Goal: Information Seeking & Learning: Learn about a topic

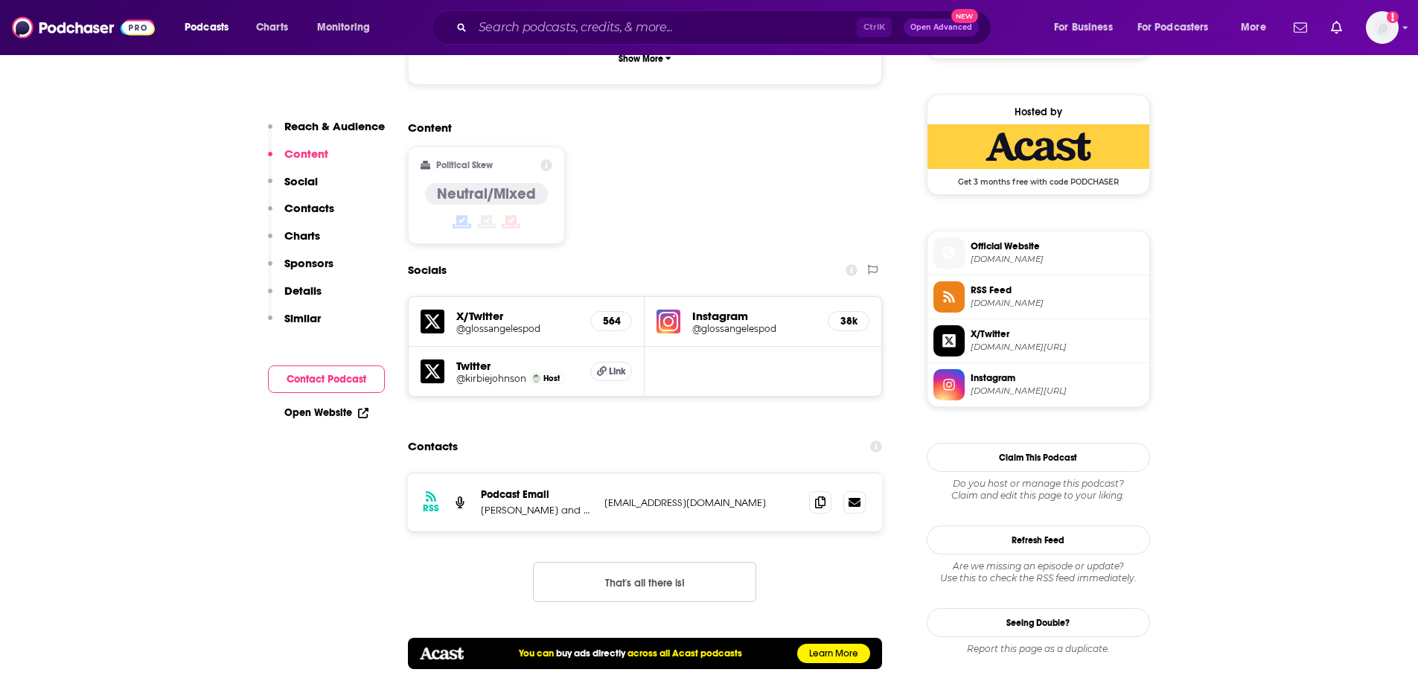
scroll to position [1117, 0]
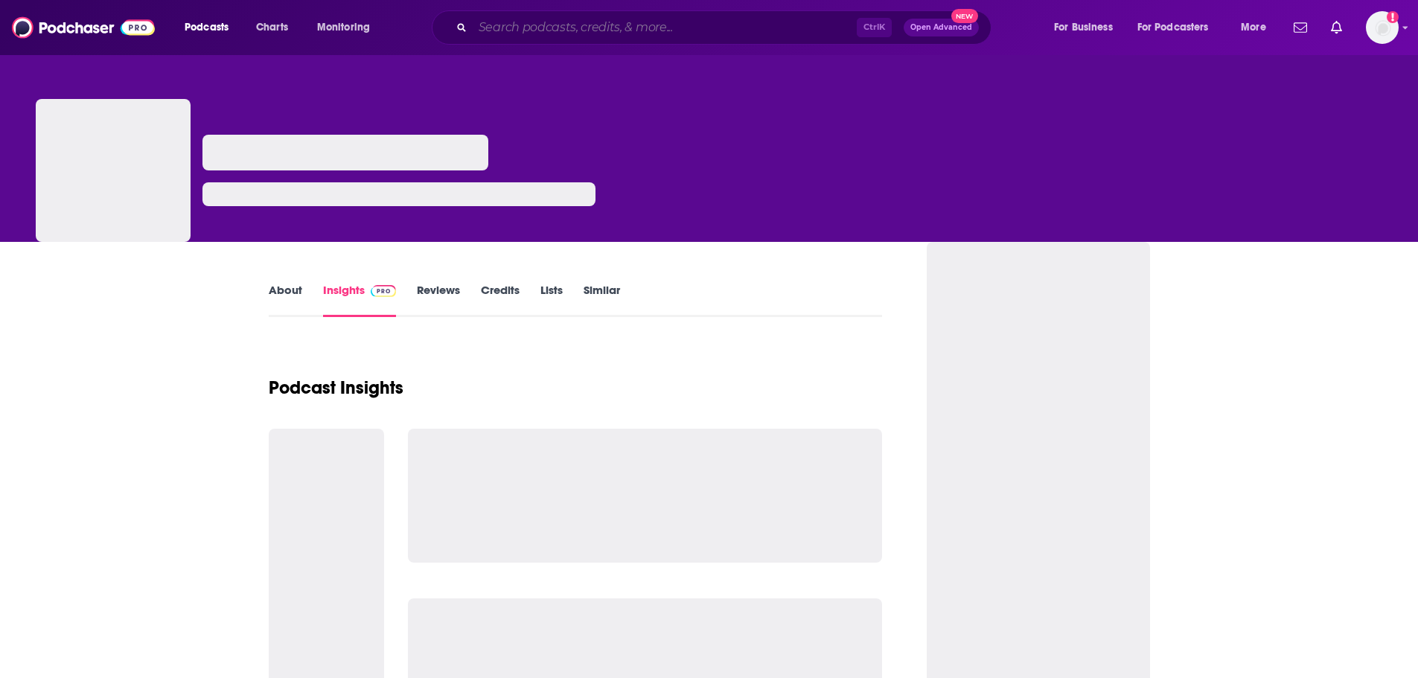
click at [585, 28] on input "Search podcasts, credits, & more..." at bounding box center [665, 28] width 384 height 24
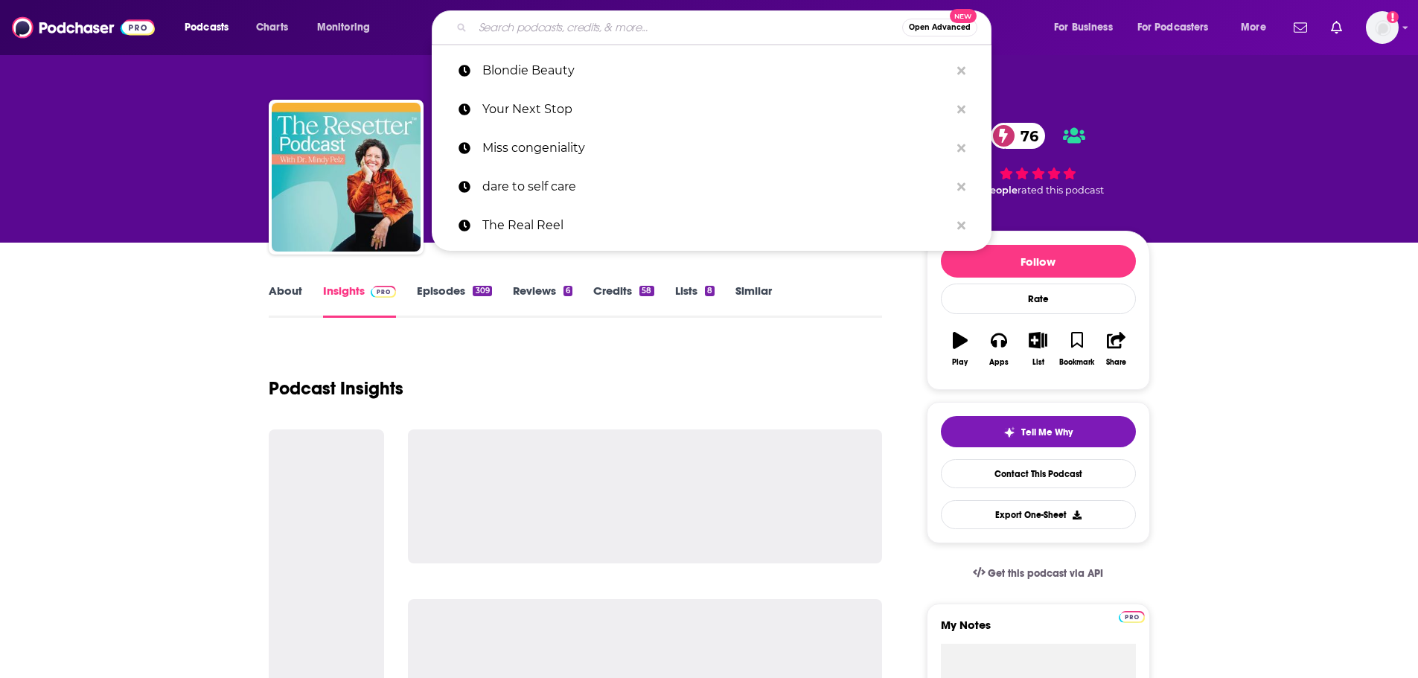
paste input "• Well with [PERSON_NAME]"
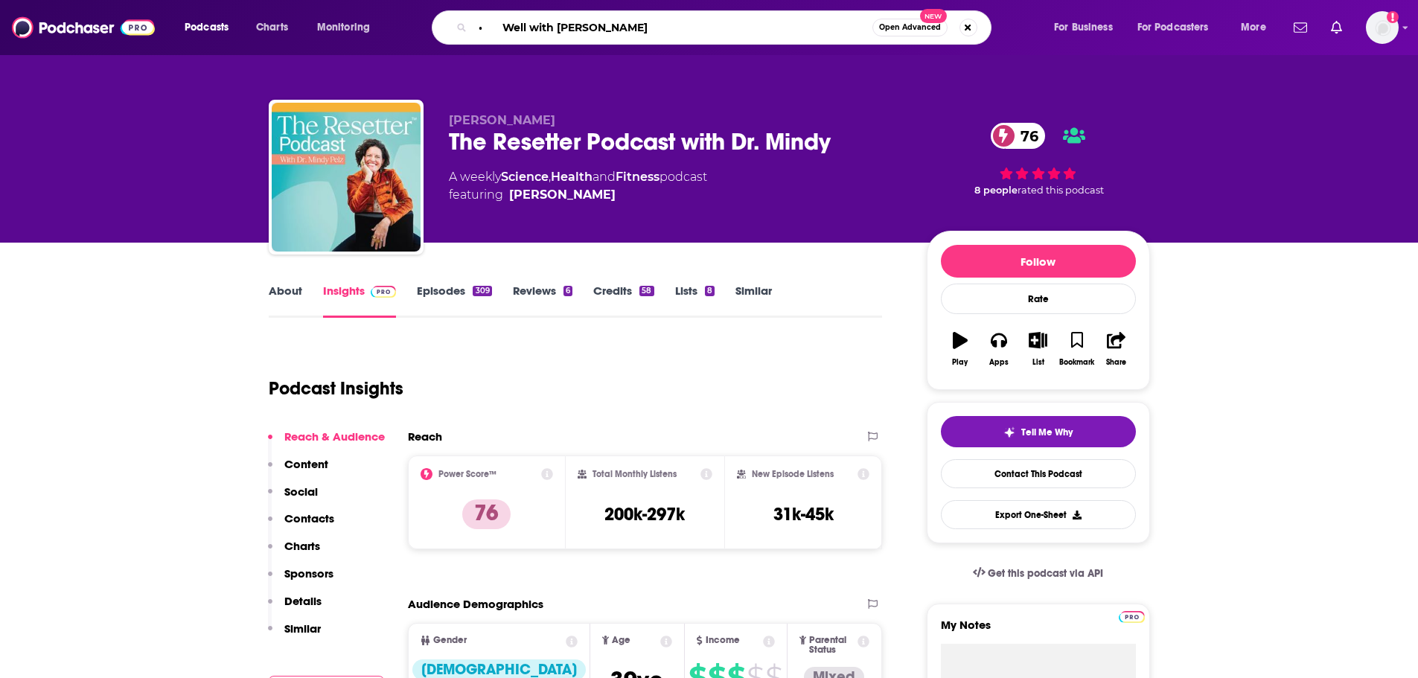
drag, startPoint x: 507, startPoint y: 25, endPoint x: 450, endPoint y: 24, distance: 56.6
click at [451, 24] on div "• Well with [PERSON_NAME] Open Advanced New" at bounding box center [712, 27] width 560 height 34
type input "Well with [PERSON_NAME]"
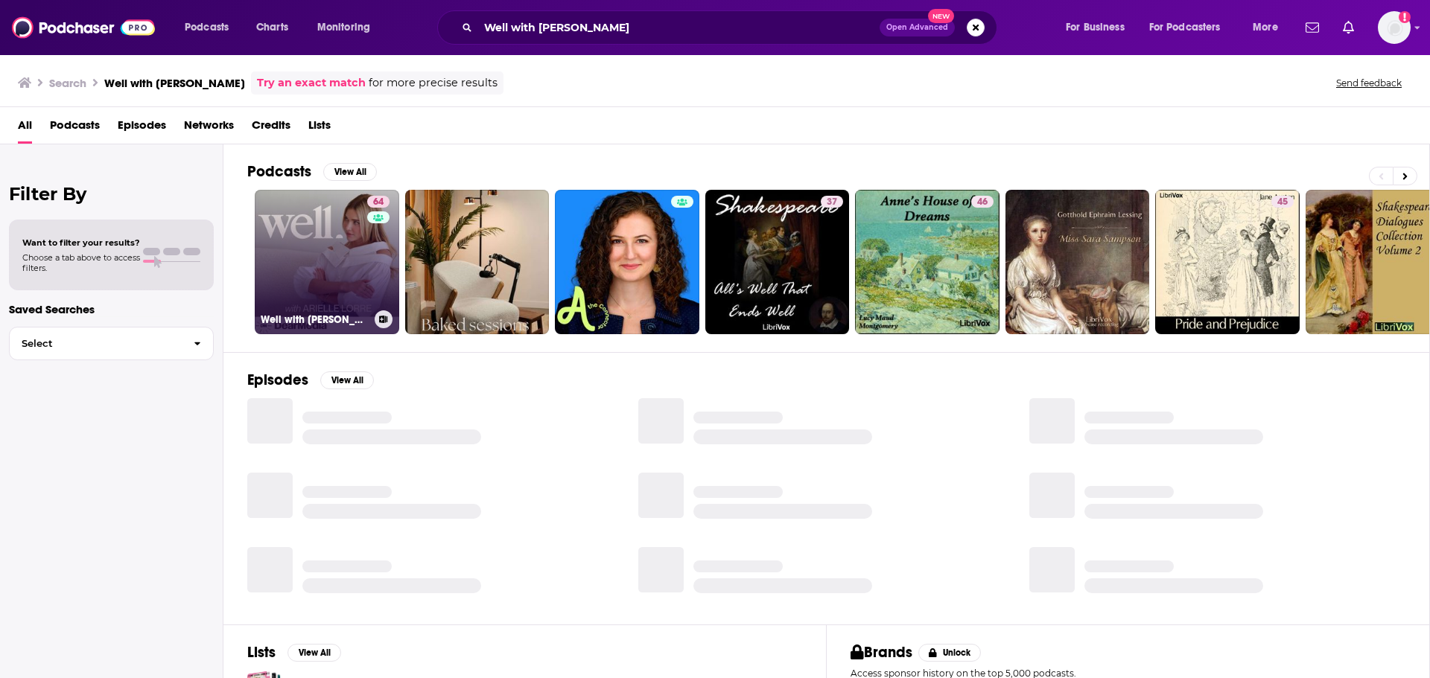
click at [365, 261] on link "64 Well with [PERSON_NAME]" at bounding box center [327, 262] width 144 height 144
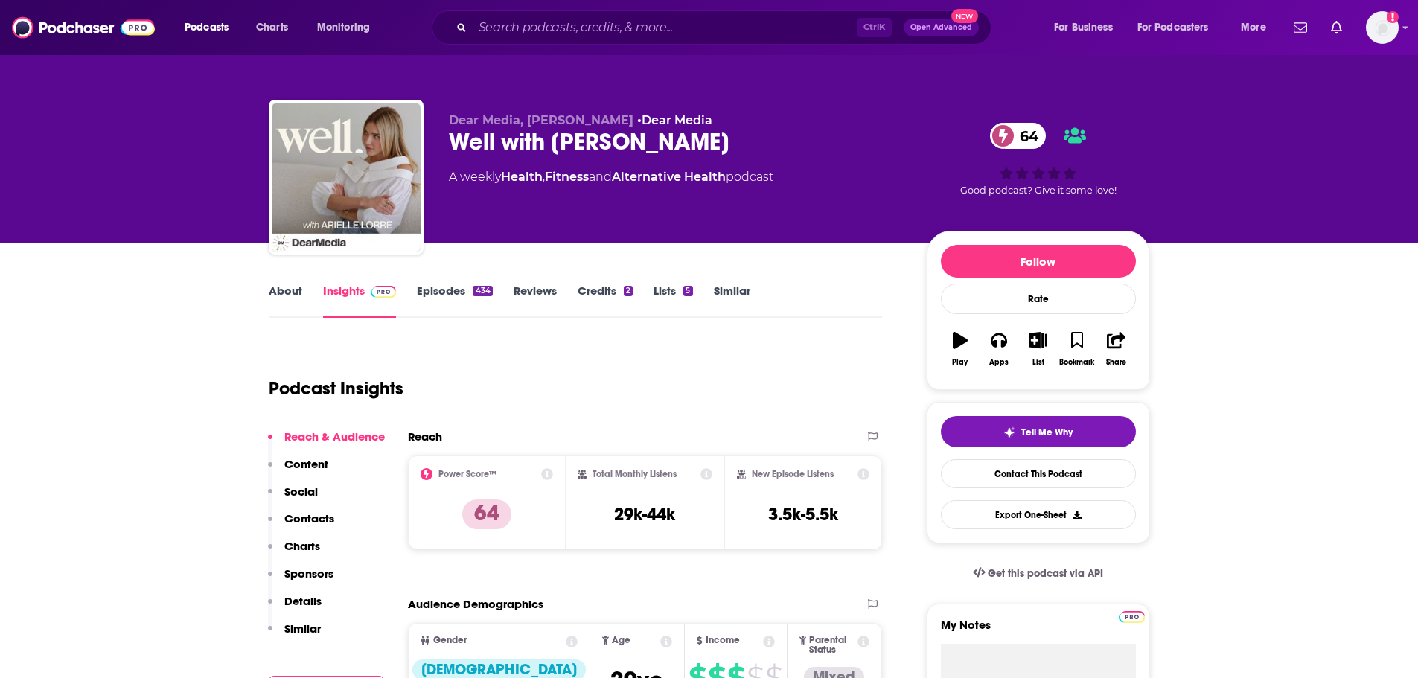
click at [282, 305] on link "About" at bounding box center [286, 301] width 34 height 34
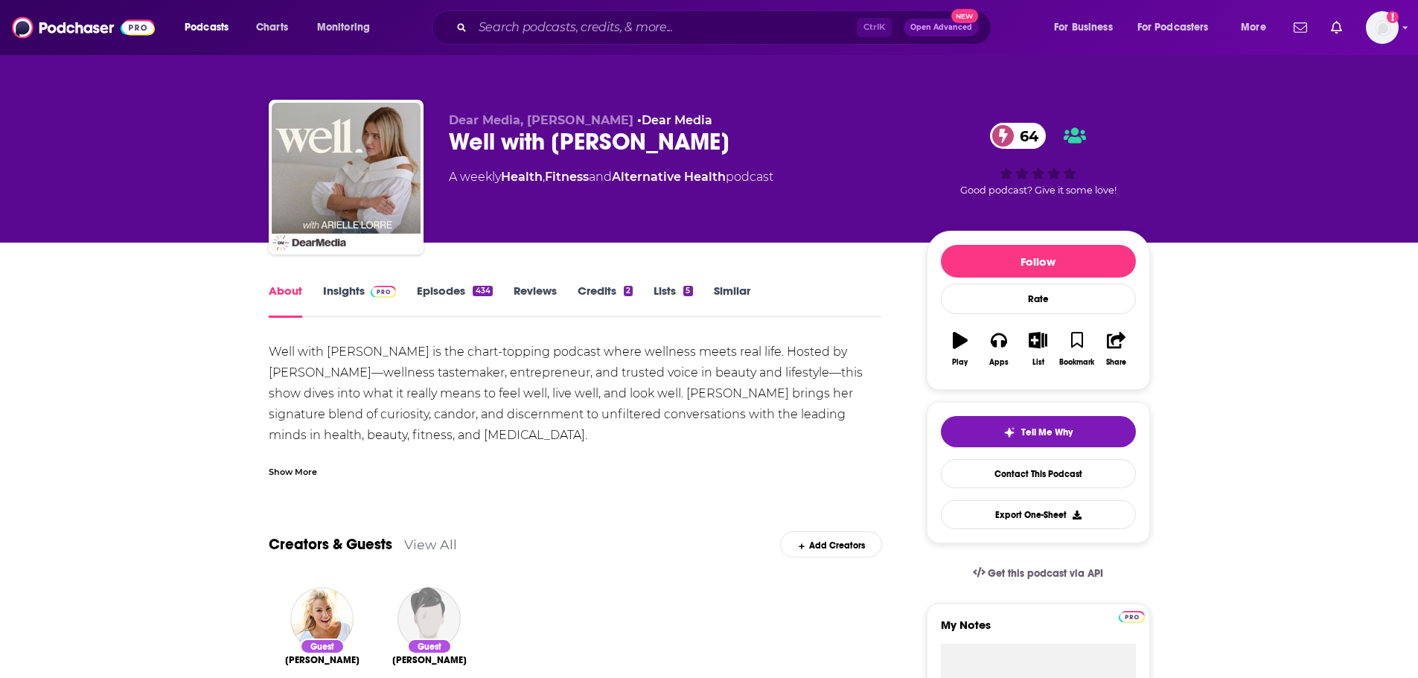
click at [293, 469] on div "Show More" at bounding box center [293, 471] width 48 height 14
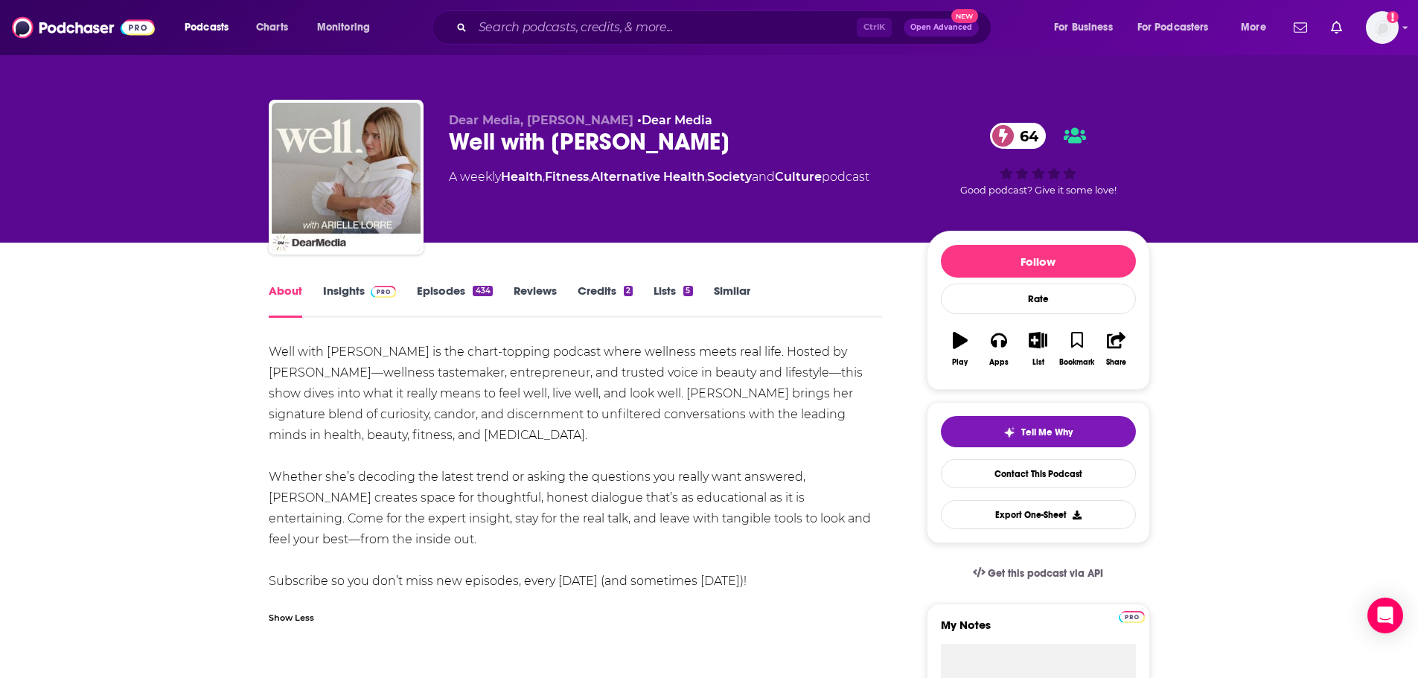
click at [331, 298] on link "Insights" at bounding box center [360, 301] width 74 height 34
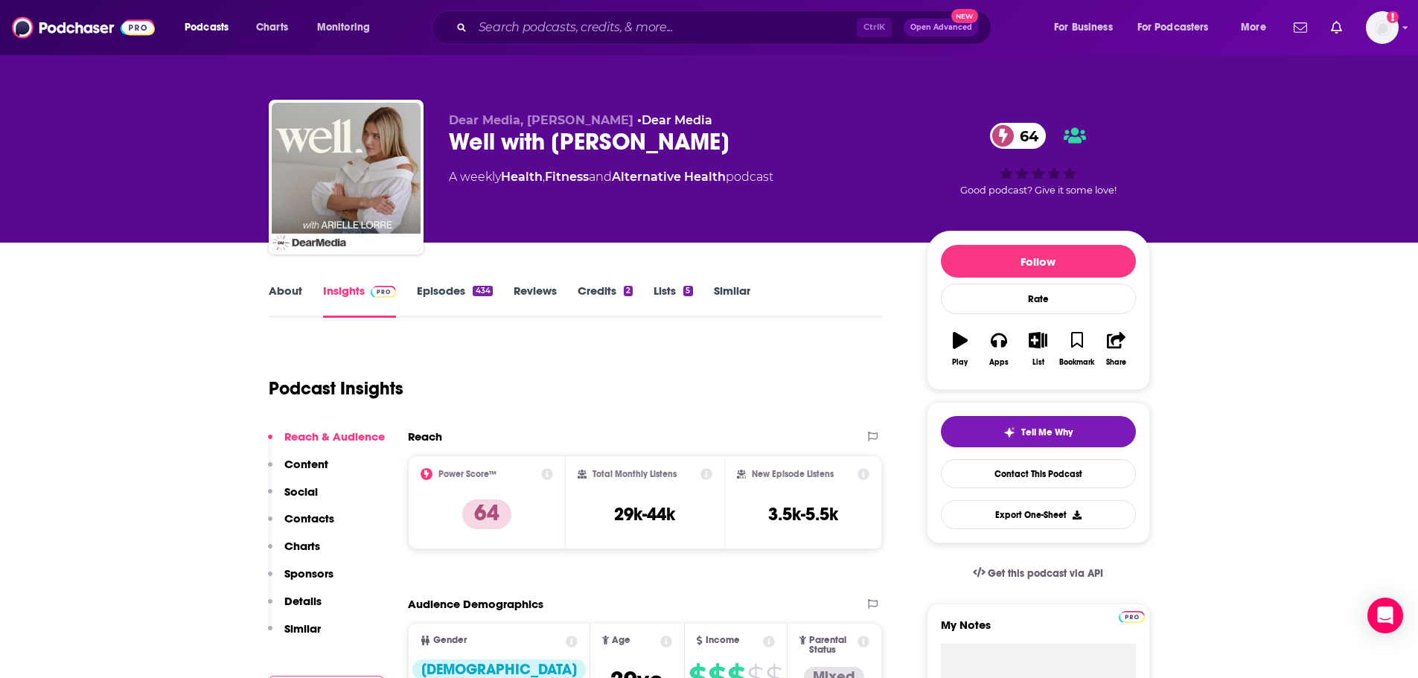
click at [692, 141] on div "Well with [PERSON_NAME] 64" at bounding box center [676, 141] width 454 height 29
drag, startPoint x: 658, startPoint y: 141, endPoint x: 453, endPoint y: 155, distance: 206.0
click at [453, 155] on div "Well with [PERSON_NAME] 64" at bounding box center [676, 141] width 454 height 29
copy h2 "Well with [PERSON_NAME]"
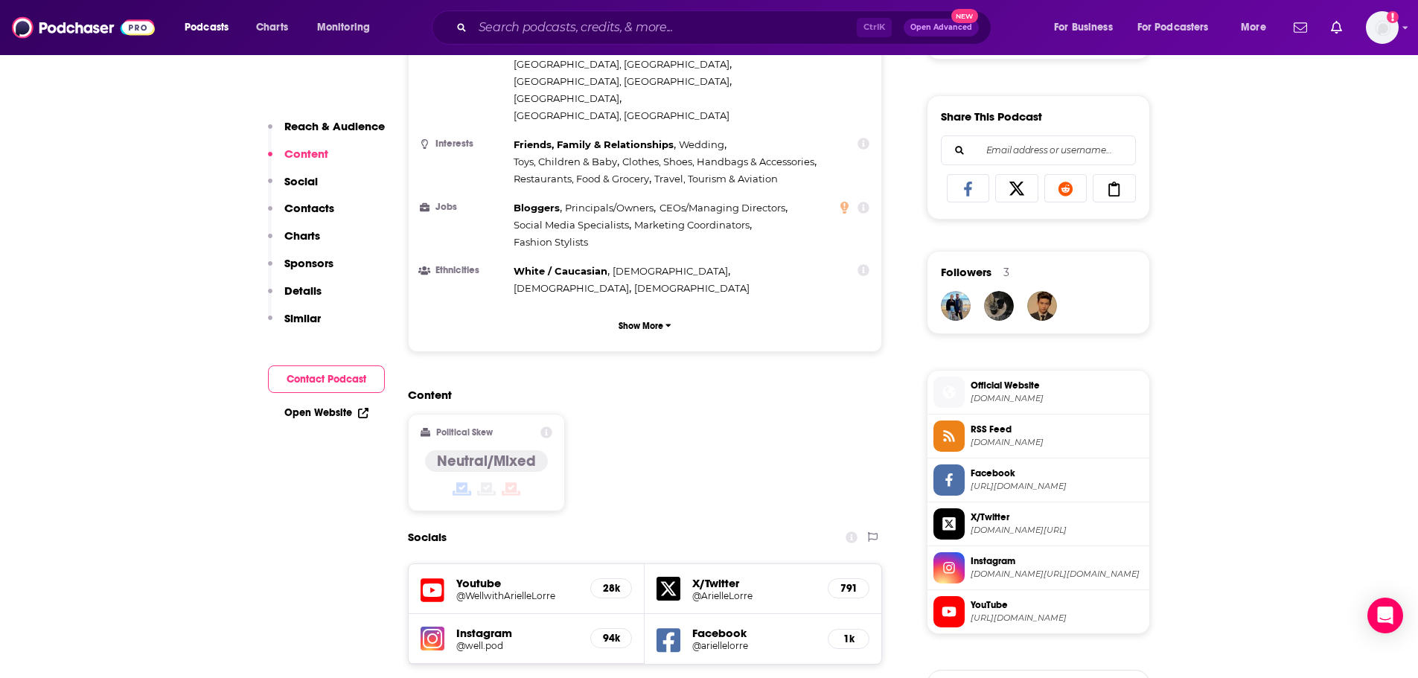
scroll to position [1117, 0]
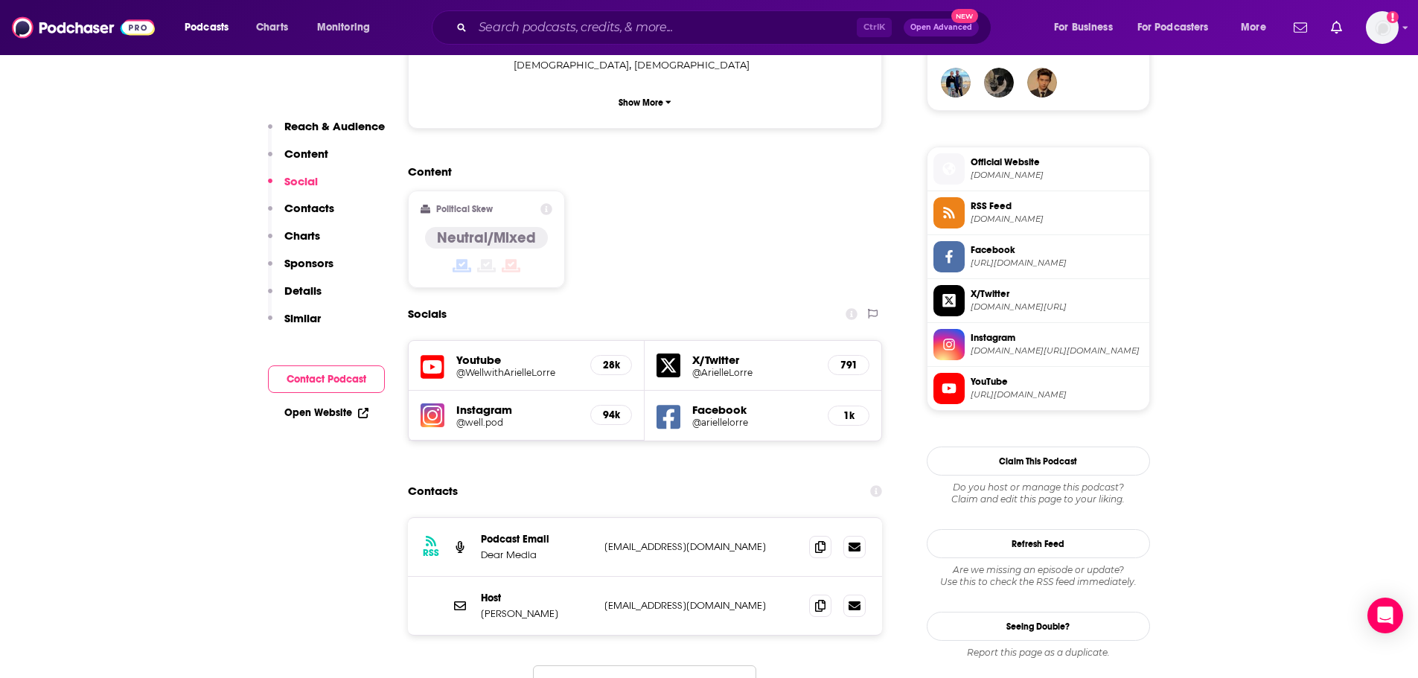
click at [653, 182] on div "Content Political Skew Neutral/Mixed" at bounding box center [645, 233] width 475 height 136
click at [599, 29] on input "Search podcasts, credits, & more..." at bounding box center [665, 28] width 384 height 24
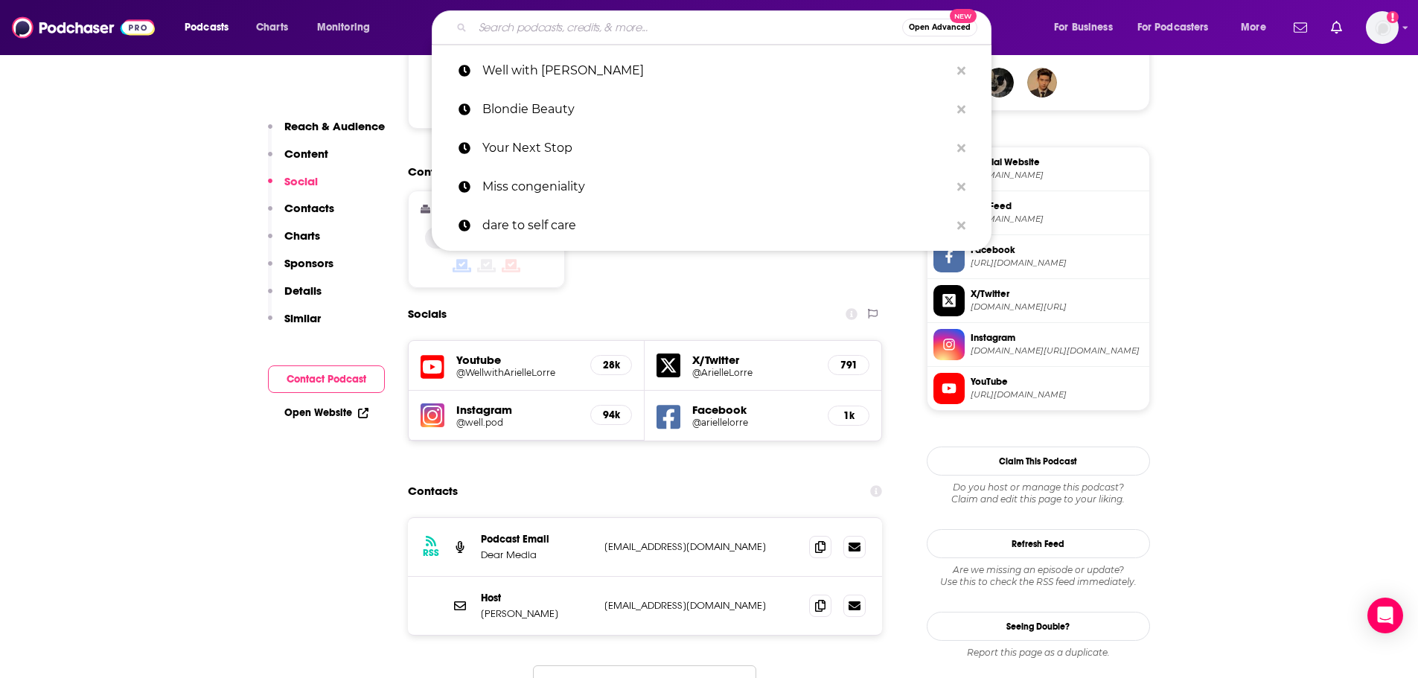
paste input "• Uncut & Uncensored"
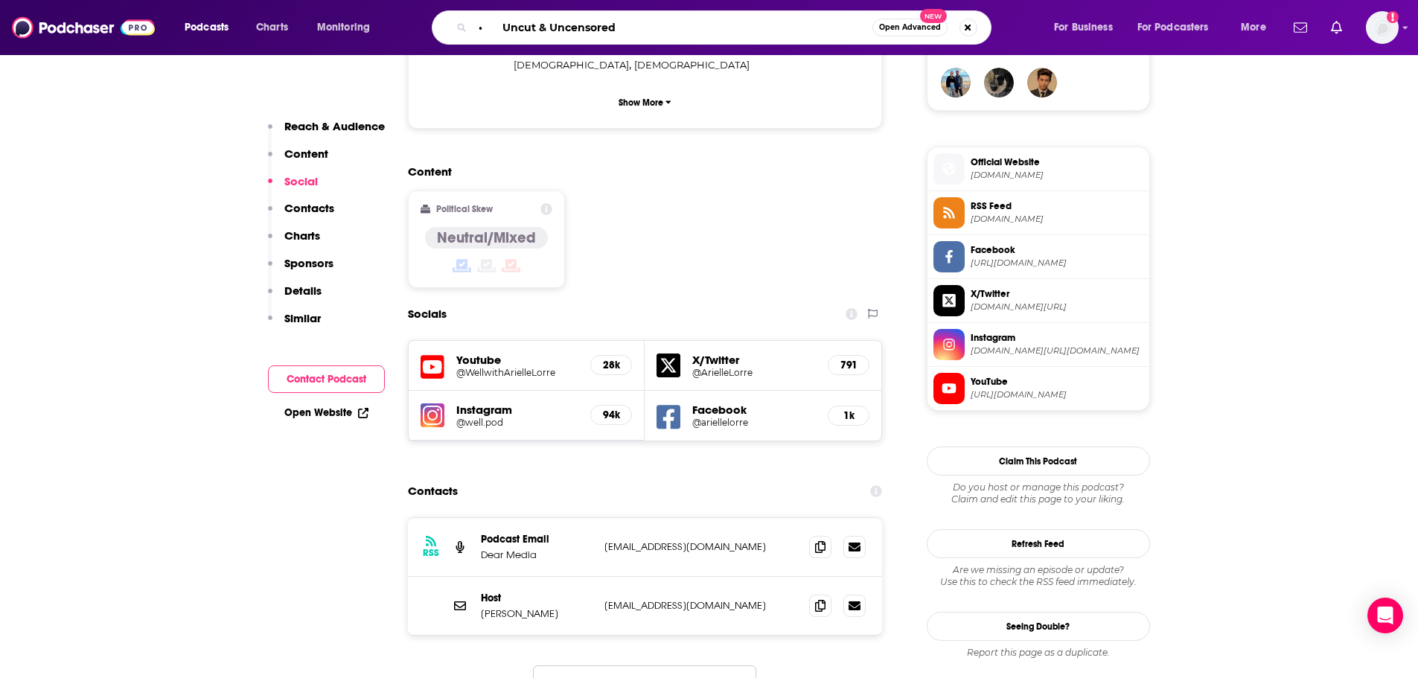
drag, startPoint x: 505, startPoint y: 30, endPoint x: 441, endPoint y: 25, distance: 64.2
click at [441, 25] on div "• Uncut & Uncensored Open Advanced New" at bounding box center [712, 27] width 560 height 34
type input "Uncut & Uncensored"
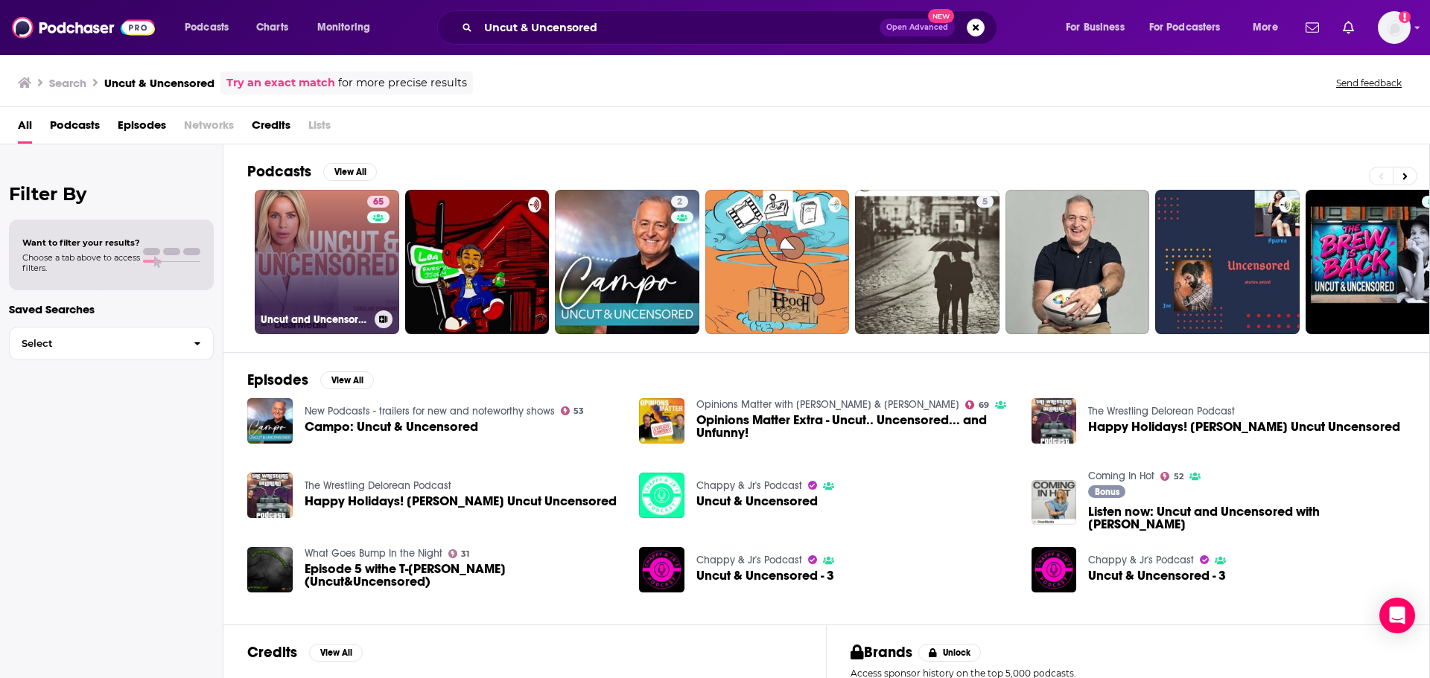
click at [319, 247] on link "65 Uncut and Uncensored with [PERSON_NAME]" at bounding box center [327, 262] width 144 height 144
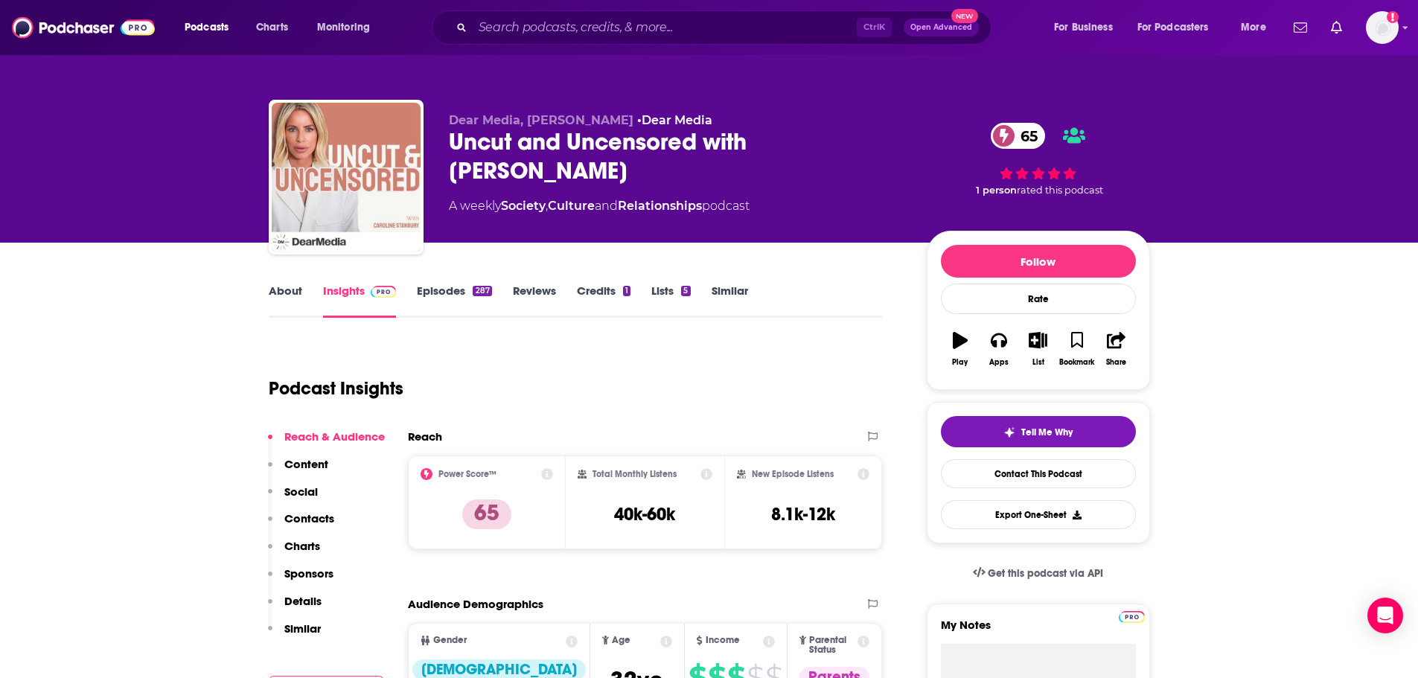
click at [283, 296] on link "About" at bounding box center [286, 301] width 34 height 34
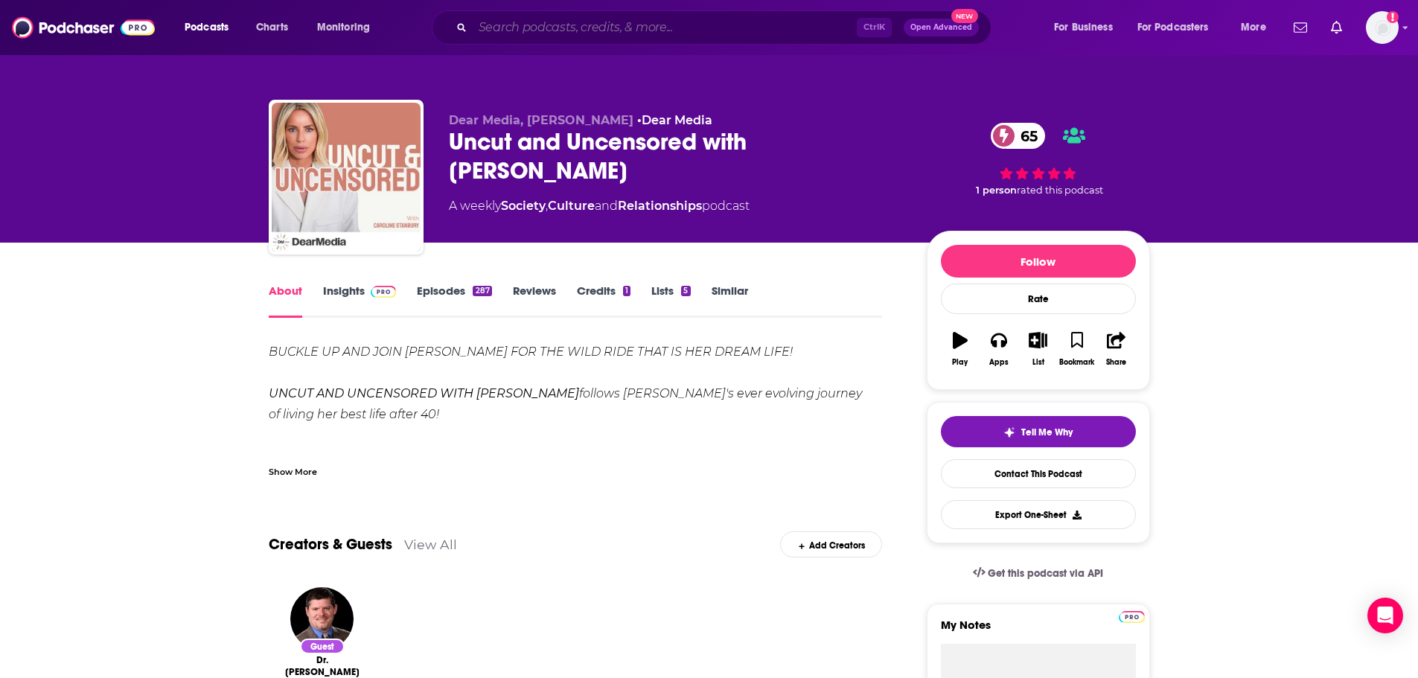
click at [537, 31] on input "Search podcasts, credits, & more..." at bounding box center [665, 28] width 384 height 24
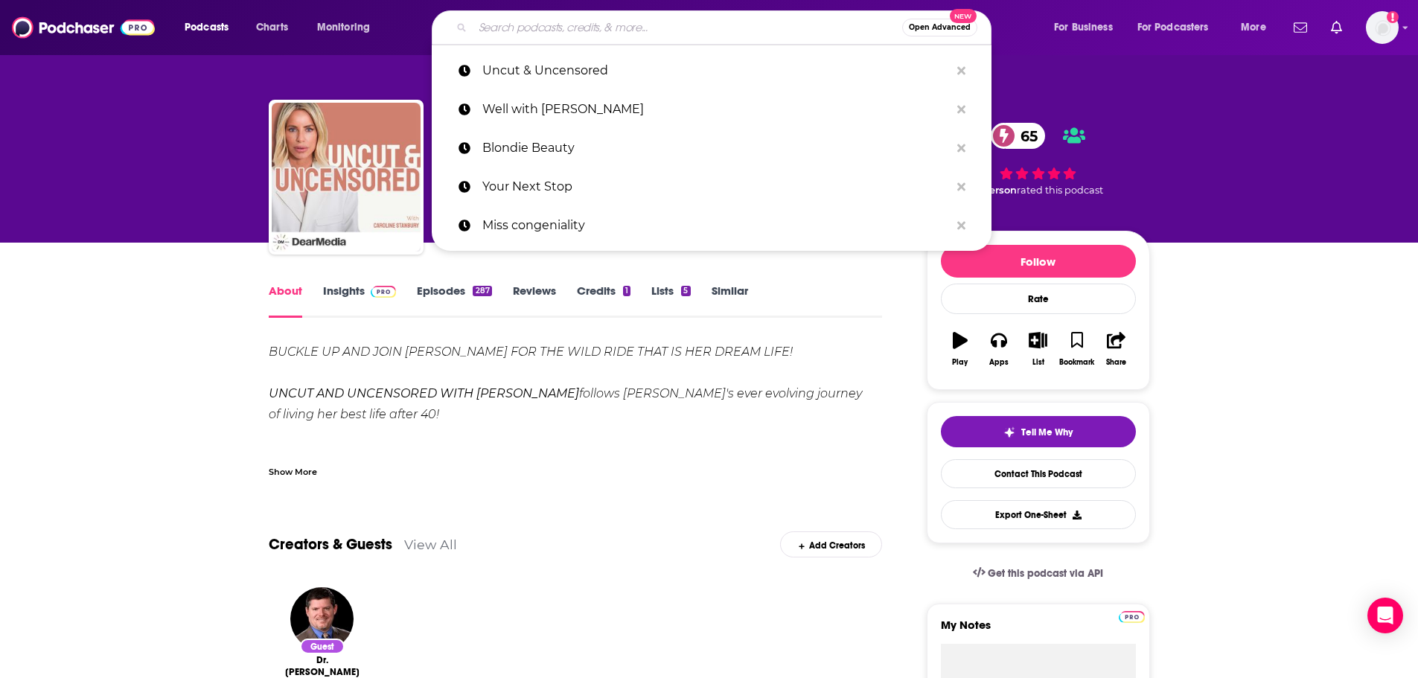
paste input "• That’s the Point"
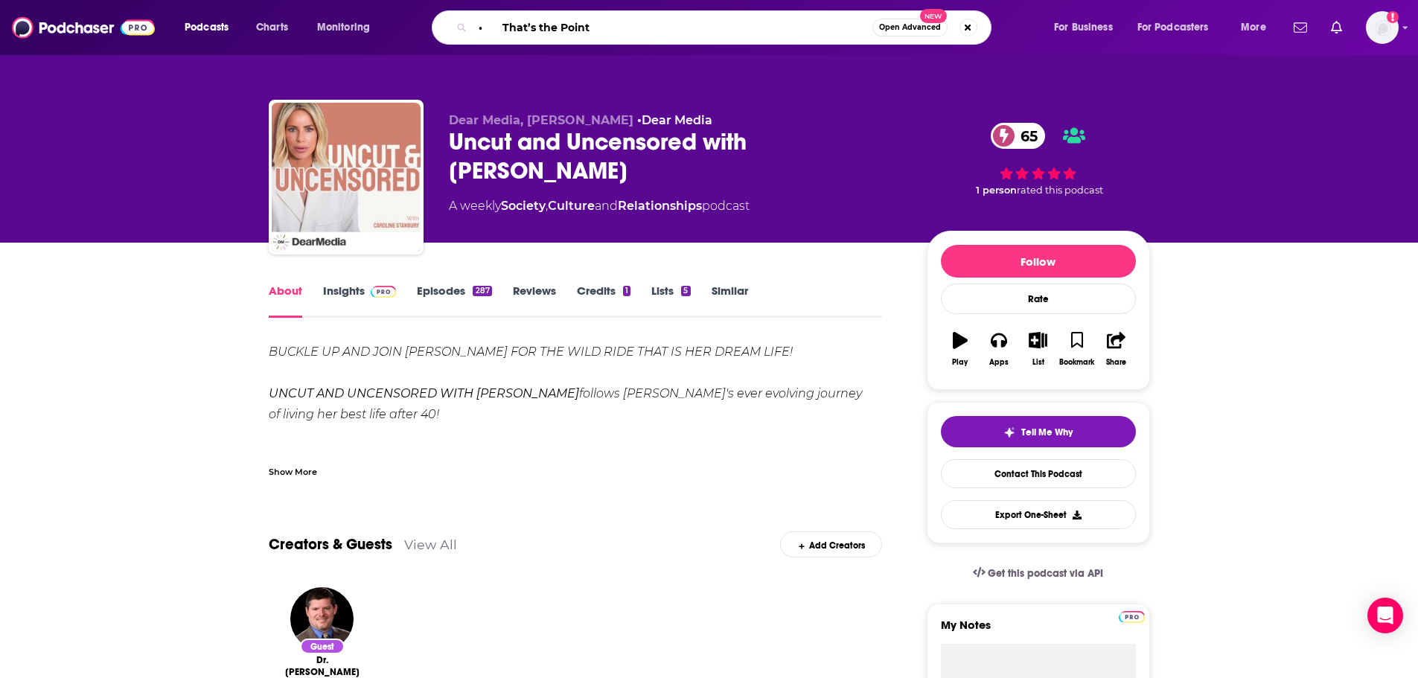
drag, startPoint x: 502, startPoint y: 30, endPoint x: 450, endPoint y: 31, distance: 51.4
click at [450, 31] on div "• That’s the Point Open Advanced New" at bounding box center [712, 27] width 560 height 34
type input "That’s the Point"
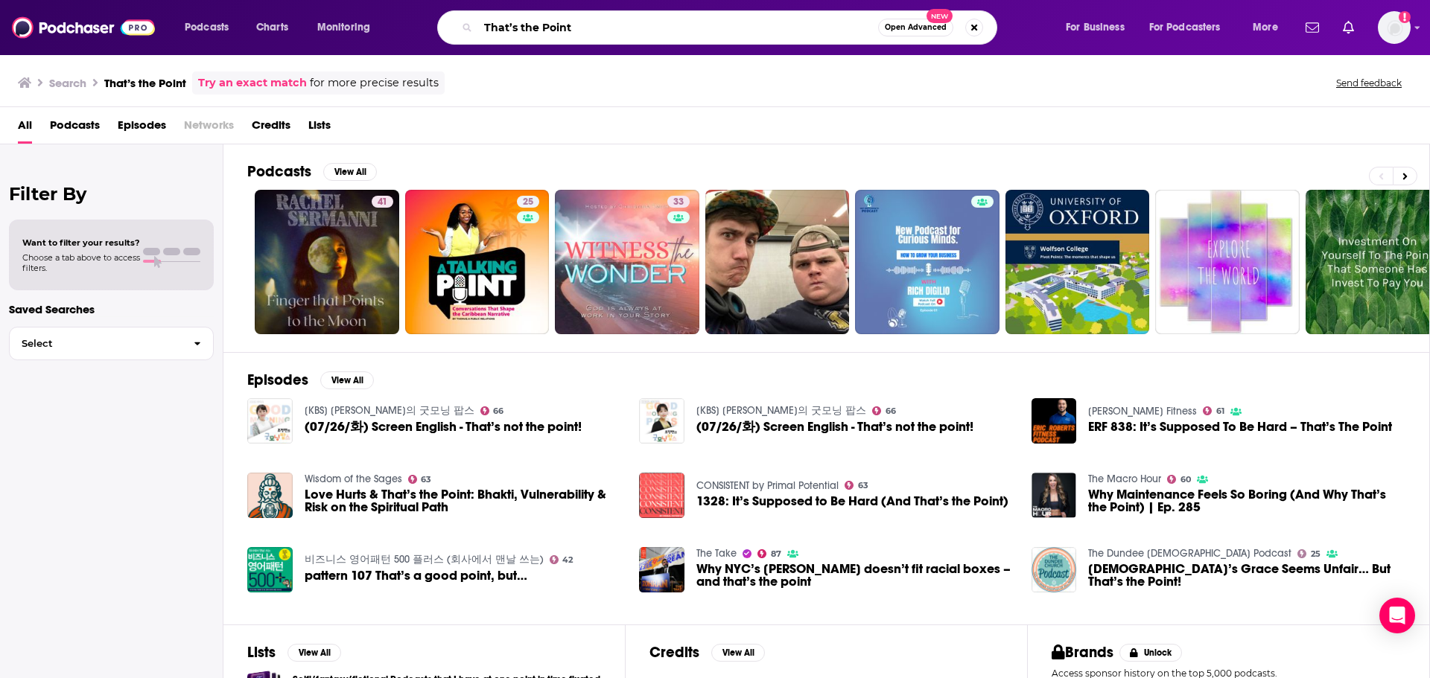
drag, startPoint x: 603, startPoint y: 22, endPoint x: 481, endPoint y: 24, distance: 122.1
click at [481, 24] on input "That’s the Point" at bounding box center [678, 28] width 400 height 24
paste input "• All on The Table"
drag, startPoint x: 509, startPoint y: 31, endPoint x: 441, endPoint y: 28, distance: 67.8
click at [441, 28] on div "• All on The Table Open Advanced New" at bounding box center [717, 27] width 560 height 34
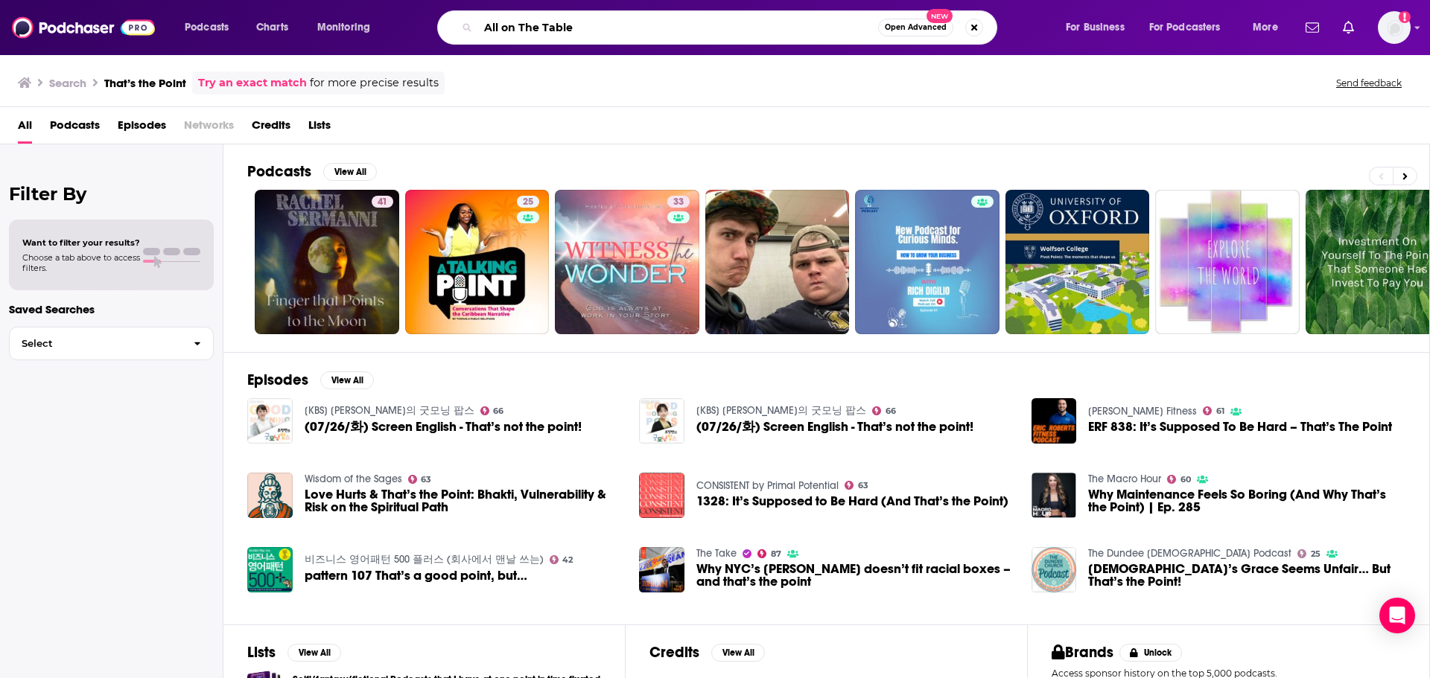
type input "All on The Table"
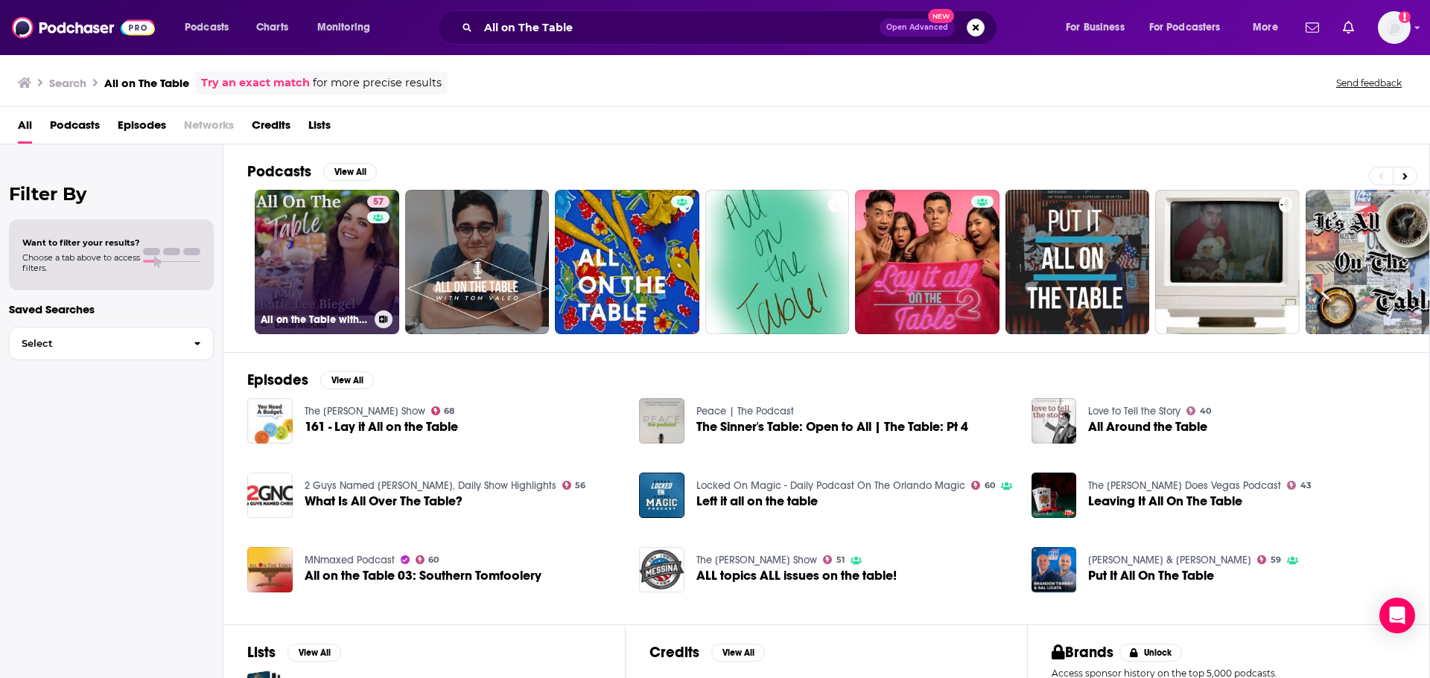
click at [331, 270] on link "57 All on the Table with [PERSON_NAME]" at bounding box center [327, 262] width 144 height 144
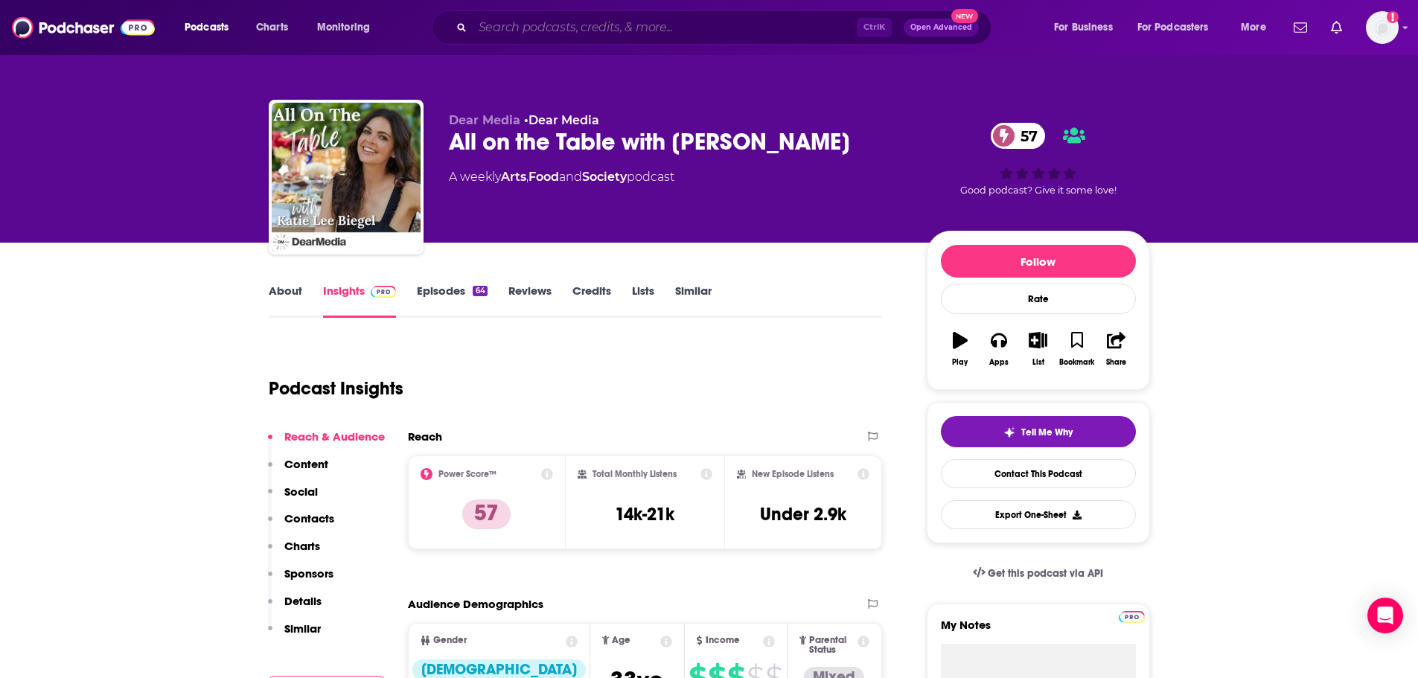
click at [553, 34] on input "Search podcasts, credits, & more..." at bounding box center [665, 28] width 384 height 24
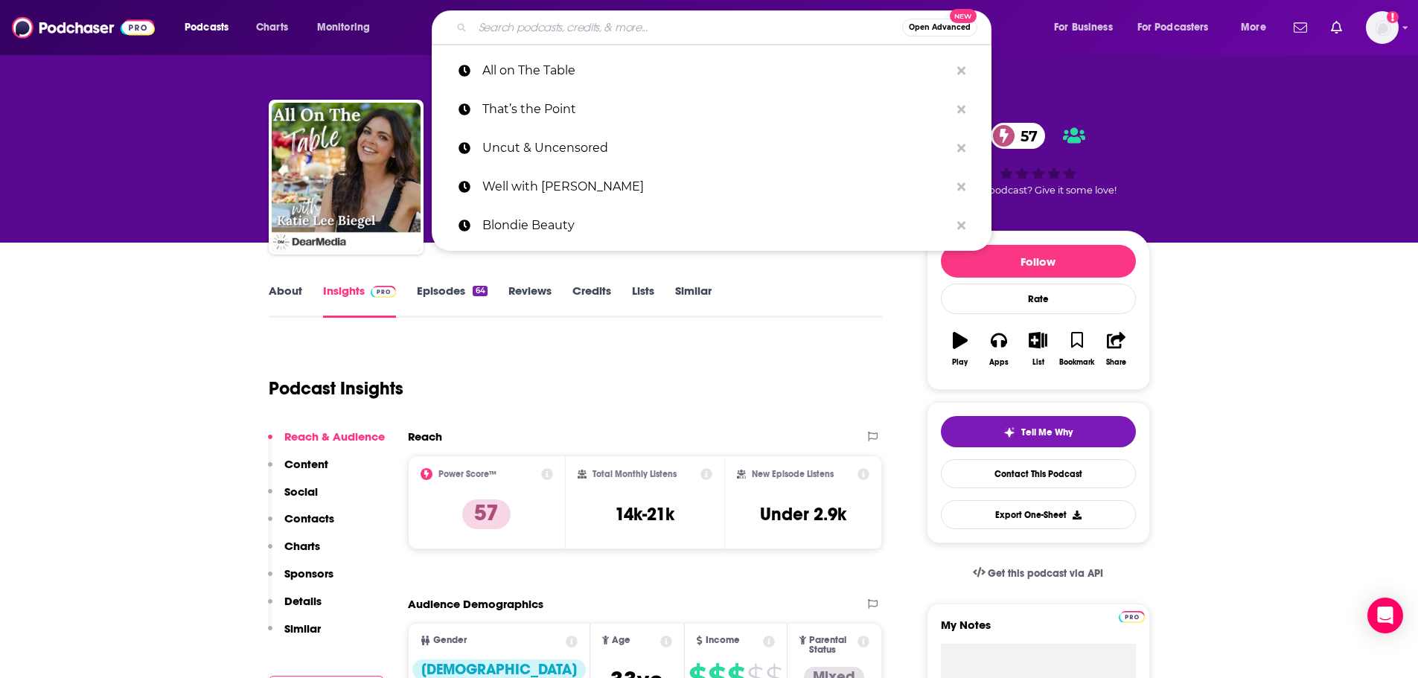
paste input "• What’s It Giving"
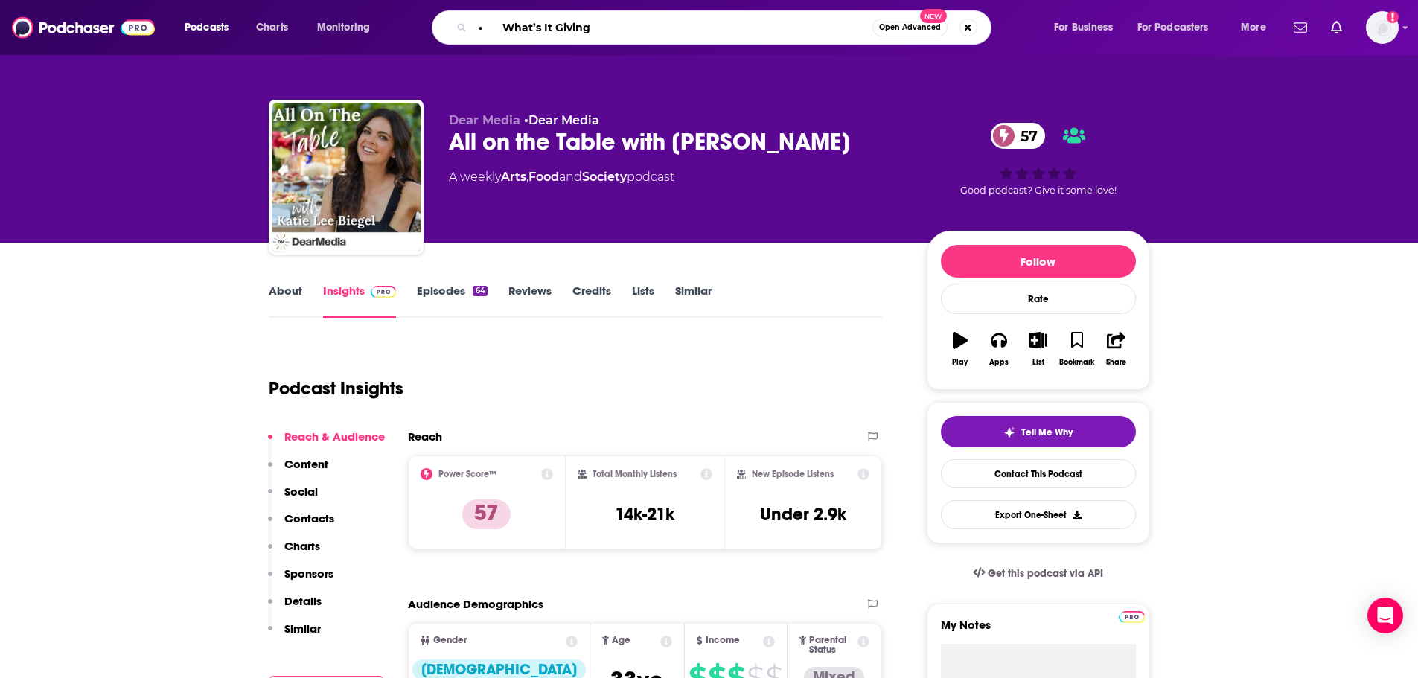
drag, startPoint x: 493, startPoint y: 31, endPoint x: 450, endPoint y: 33, distance: 43.2
click at [450, 33] on div "• What’s It Giving Open Advanced New" at bounding box center [712, 27] width 560 height 34
type input "What’s It Giving"
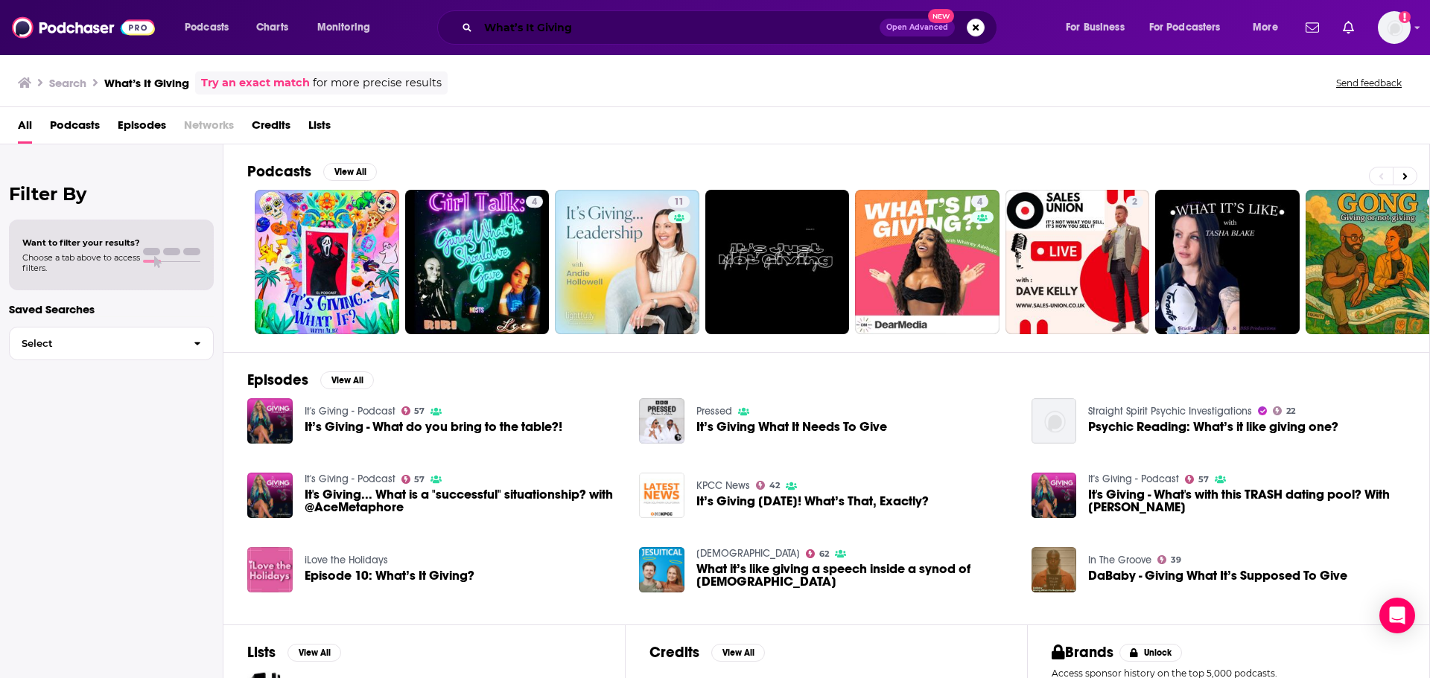
click at [580, 22] on input "What’s It Giving" at bounding box center [678, 28] width 401 height 24
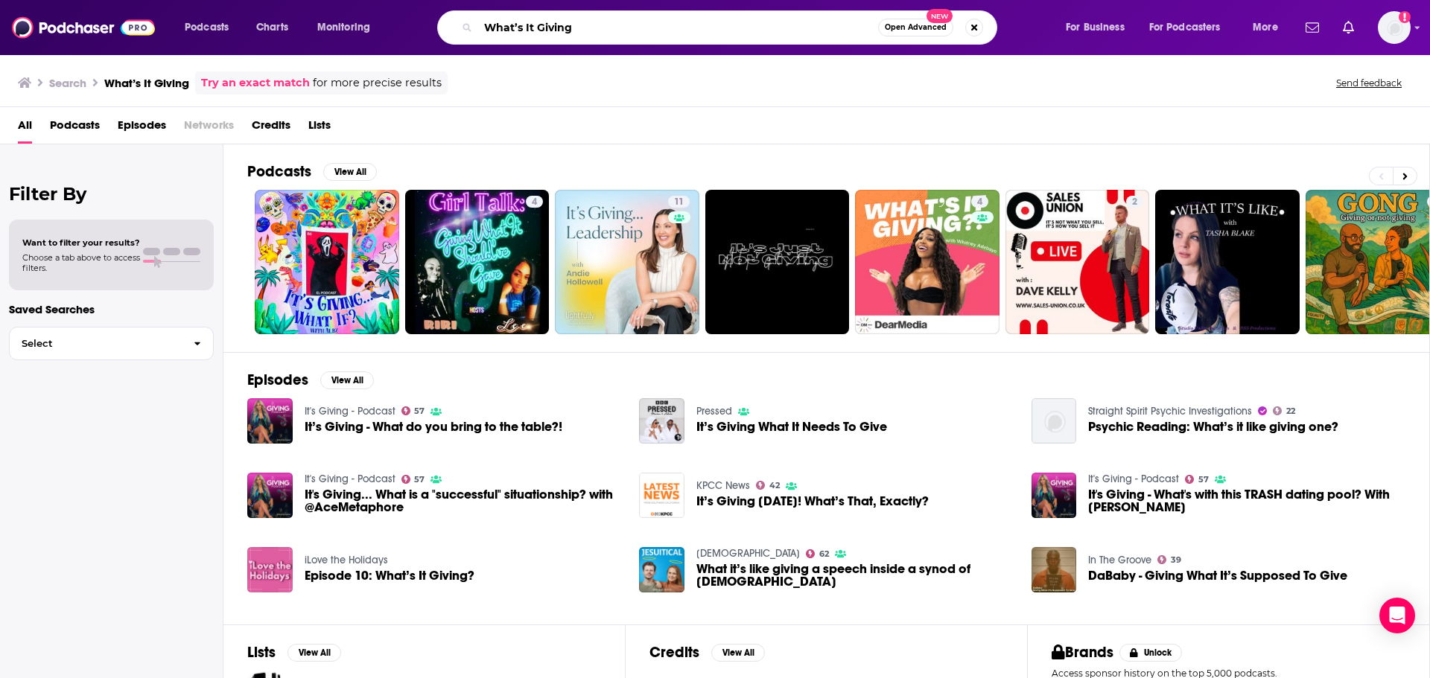
click at [640, 32] on input "What’s It Giving" at bounding box center [678, 28] width 400 height 24
paste input "• The Readheads Book Club"
drag, startPoint x: 507, startPoint y: 26, endPoint x: 460, endPoint y: 27, distance: 46.9
click at [460, 27] on div "• The Readheads Book Club Open Advanced New" at bounding box center [717, 27] width 560 height 34
type input "The Readheads Book Club"
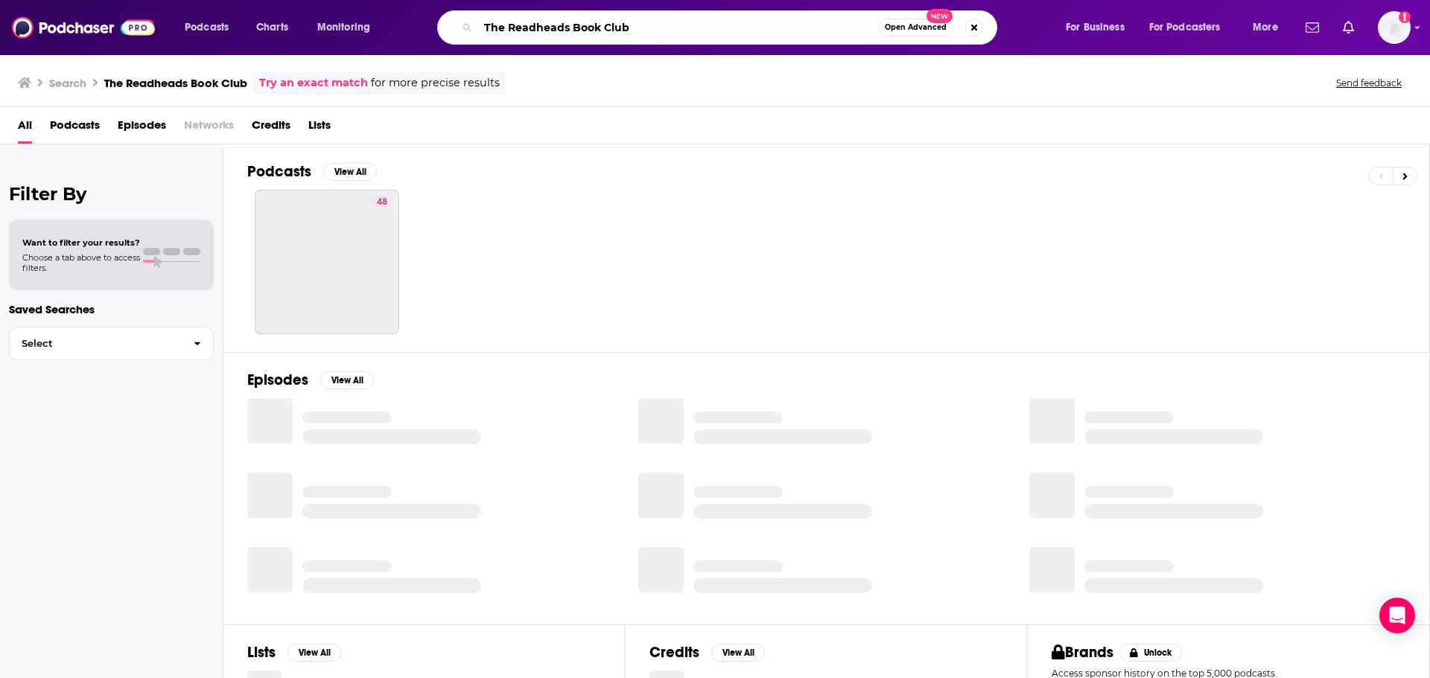
click at [711, 25] on input "The Readheads Book Club" at bounding box center [678, 28] width 400 height 24
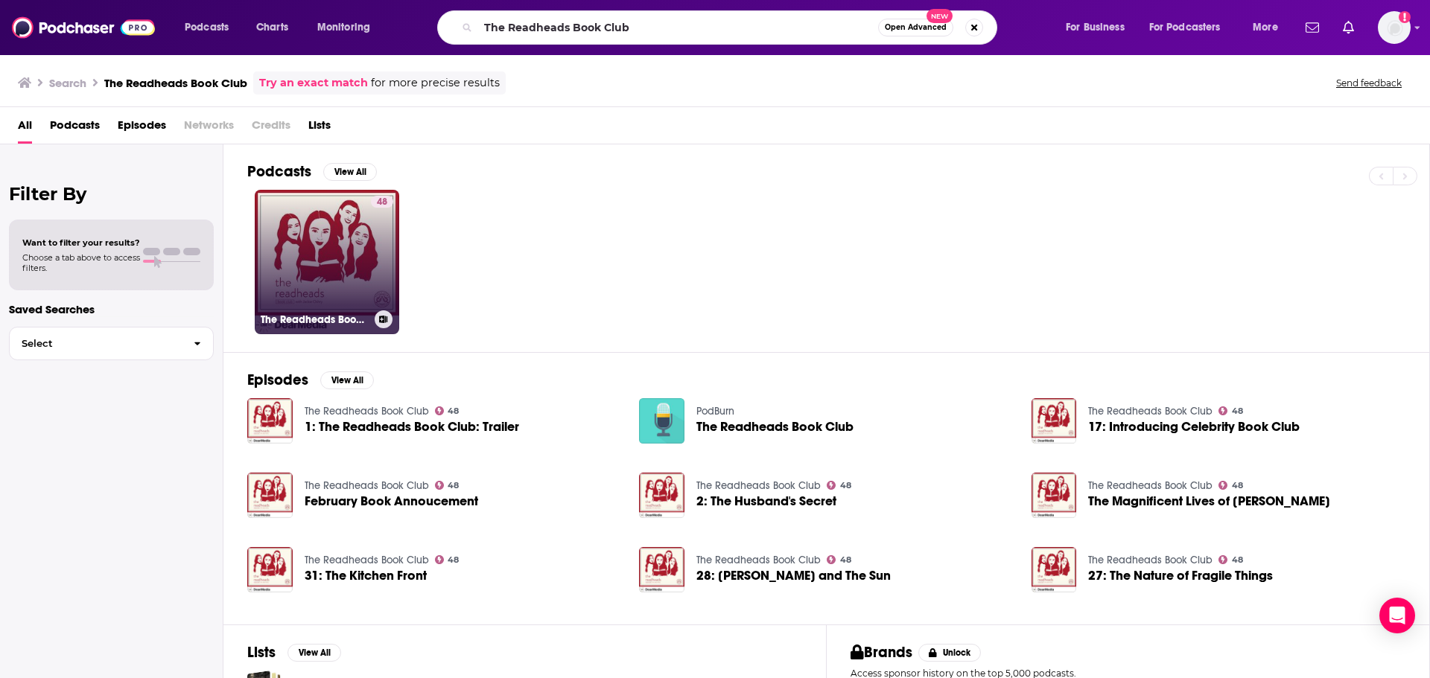
click at [340, 264] on link "48 The Readheads Book Club" at bounding box center [327, 262] width 144 height 144
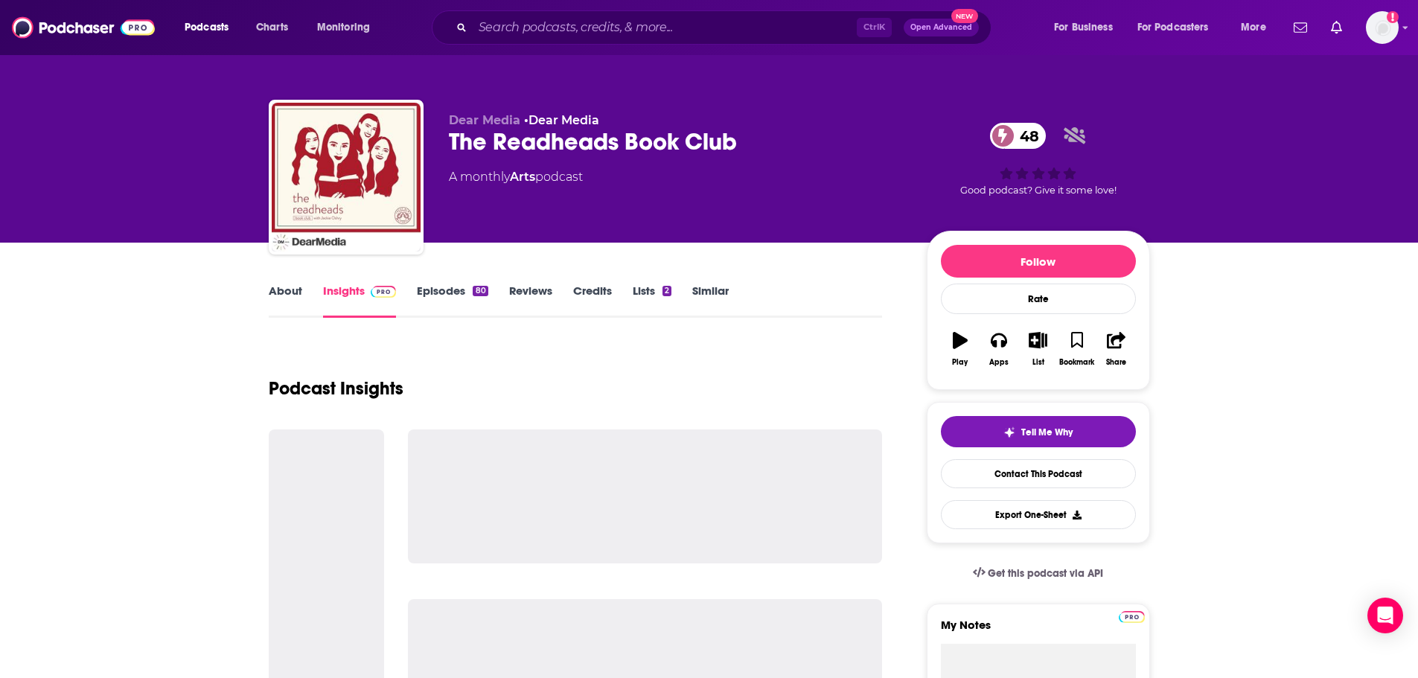
click at [300, 301] on link "About" at bounding box center [286, 301] width 34 height 34
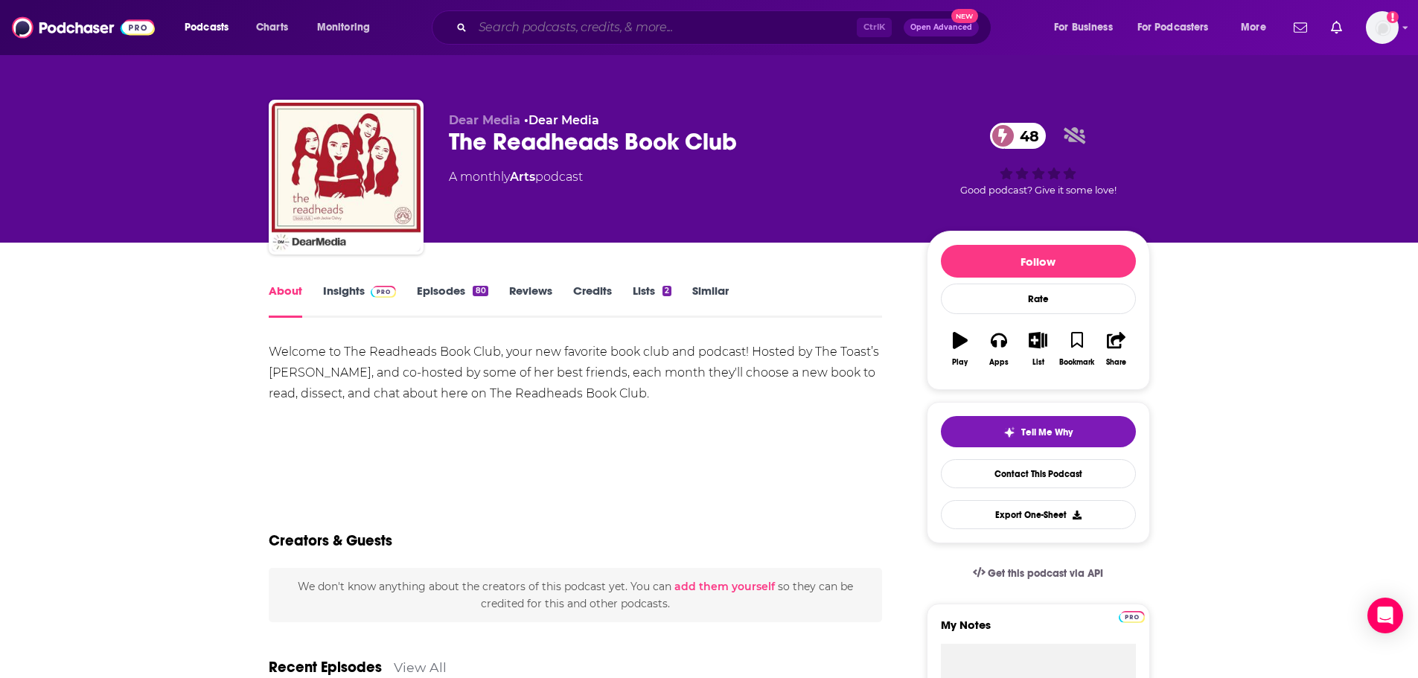
click at [608, 27] on input "Search podcasts, credits, & more..." at bounding box center [665, 28] width 384 height 24
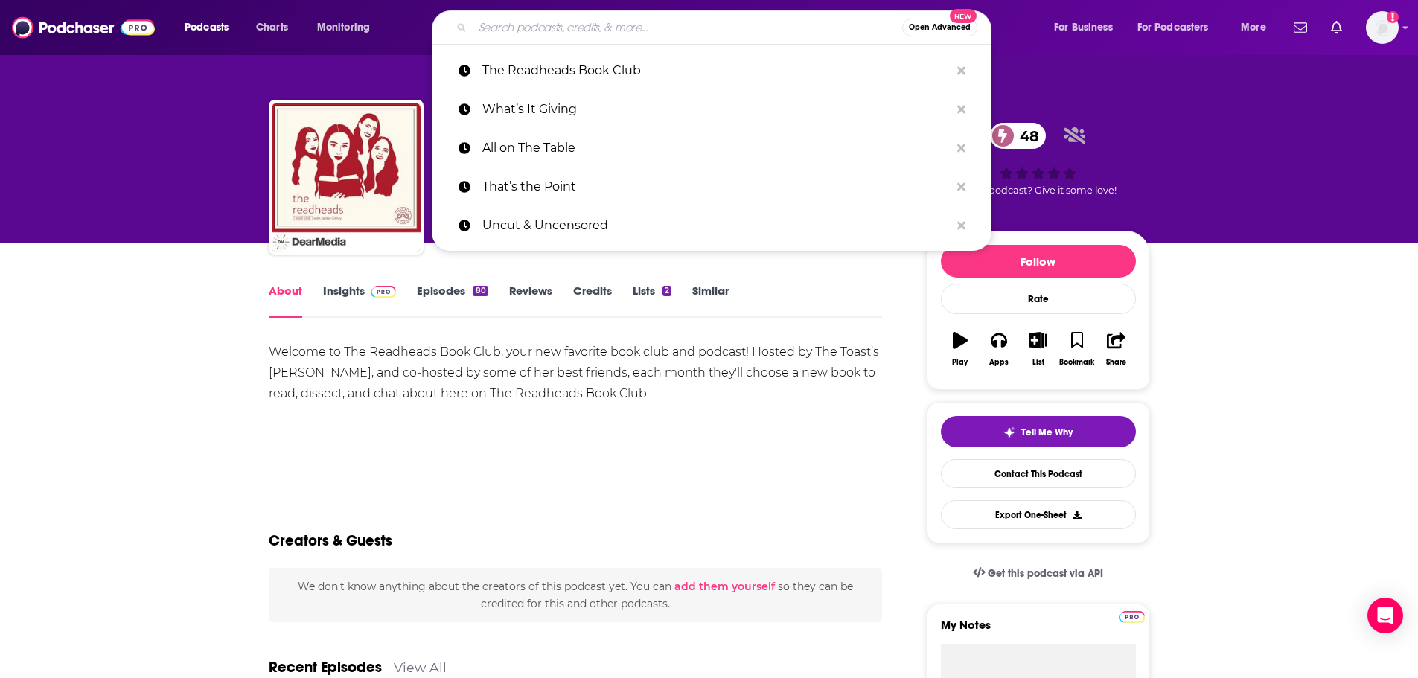
paste input "• Because I Love You"
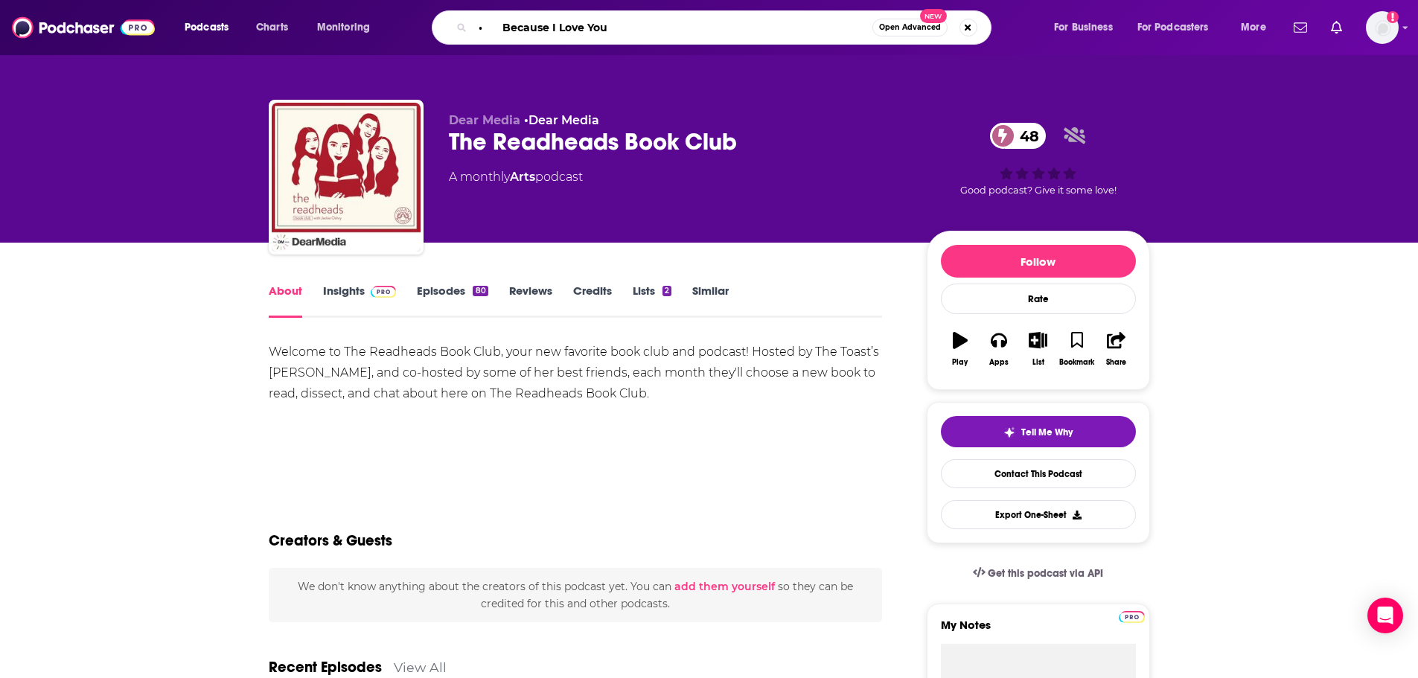
drag, startPoint x: 505, startPoint y: 28, endPoint x: 454, endPoint y: 30, distance: 50.7
click at [454, 30] on div "• Because I Love You Open Advanced New" at bounding box center [712, 27] width 560 height 34
type input "Because I Love You"
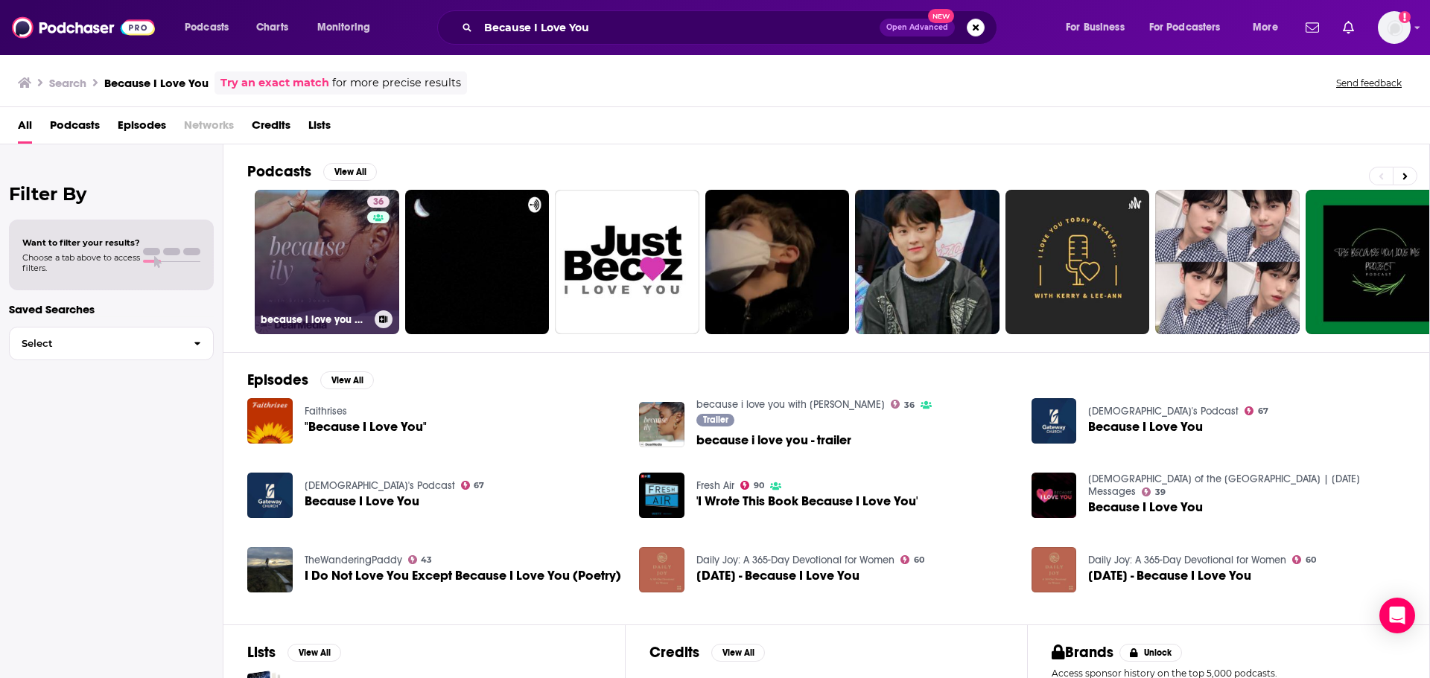
click at [323, 273] on link "36 because i love you with [PERSON_NAME]" at bounding box center [327, 262] width 144 height 144
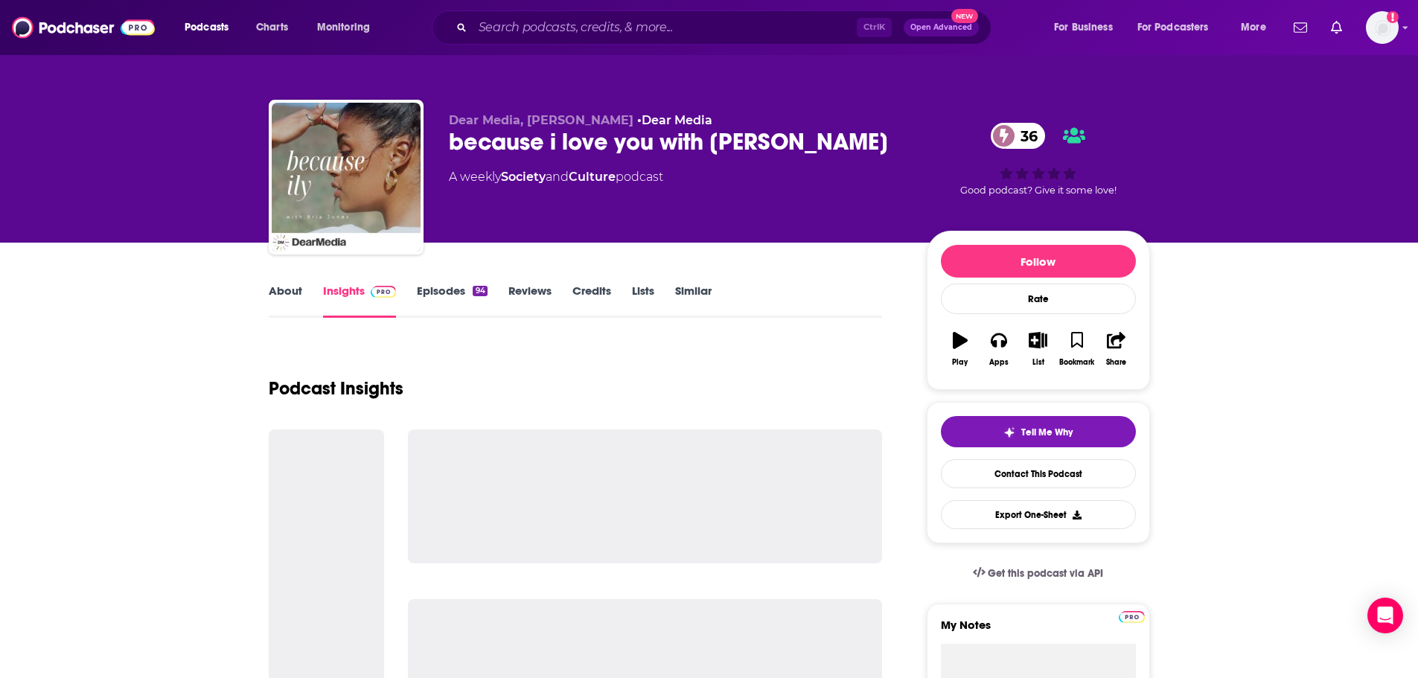
click at [296, 284] on link "About" at bounding box center [286, 301] width 34 height 34
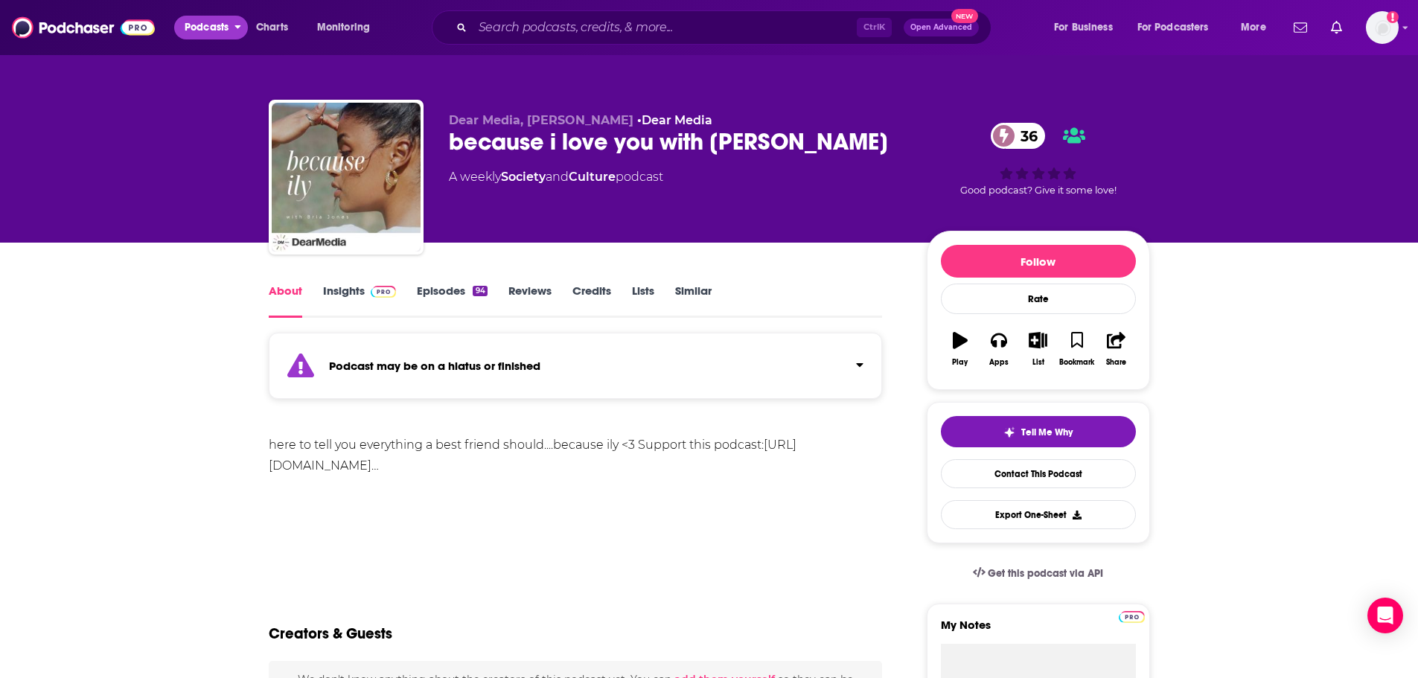
click at [237, 22] on icon "open menu" at bounding box center [238, 24] width 7 height 10
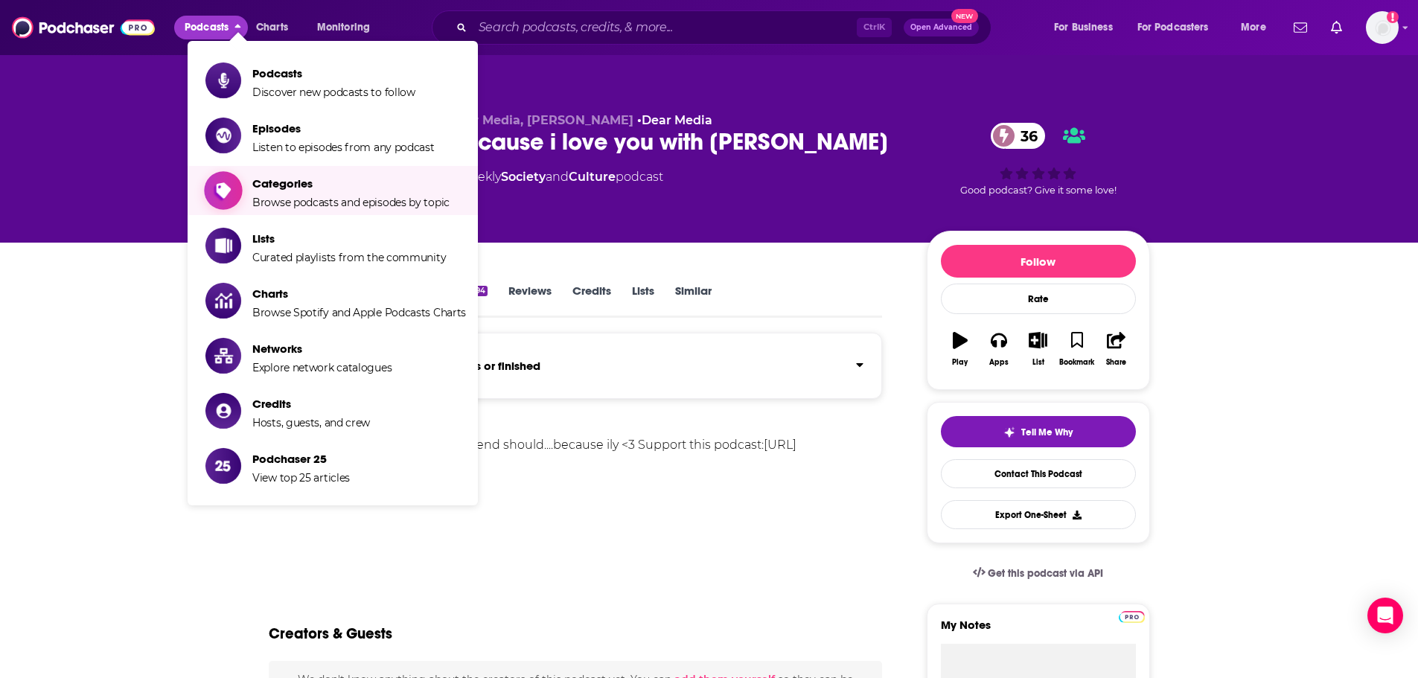
click at [406, 184] on span "Categories" at bounding box center [350, 183] width 197 height 14
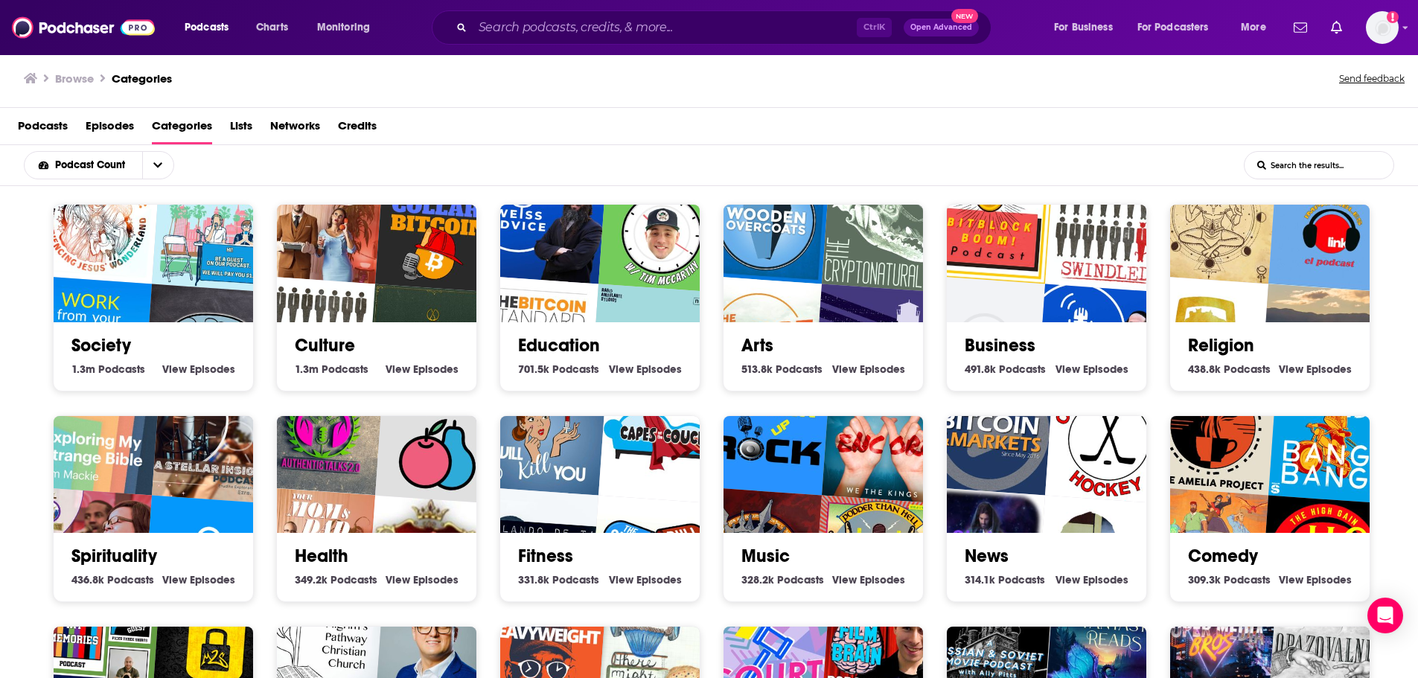
click at [237, 128] on span "Lists" at bounding box center [241, 129] width 22 height 31
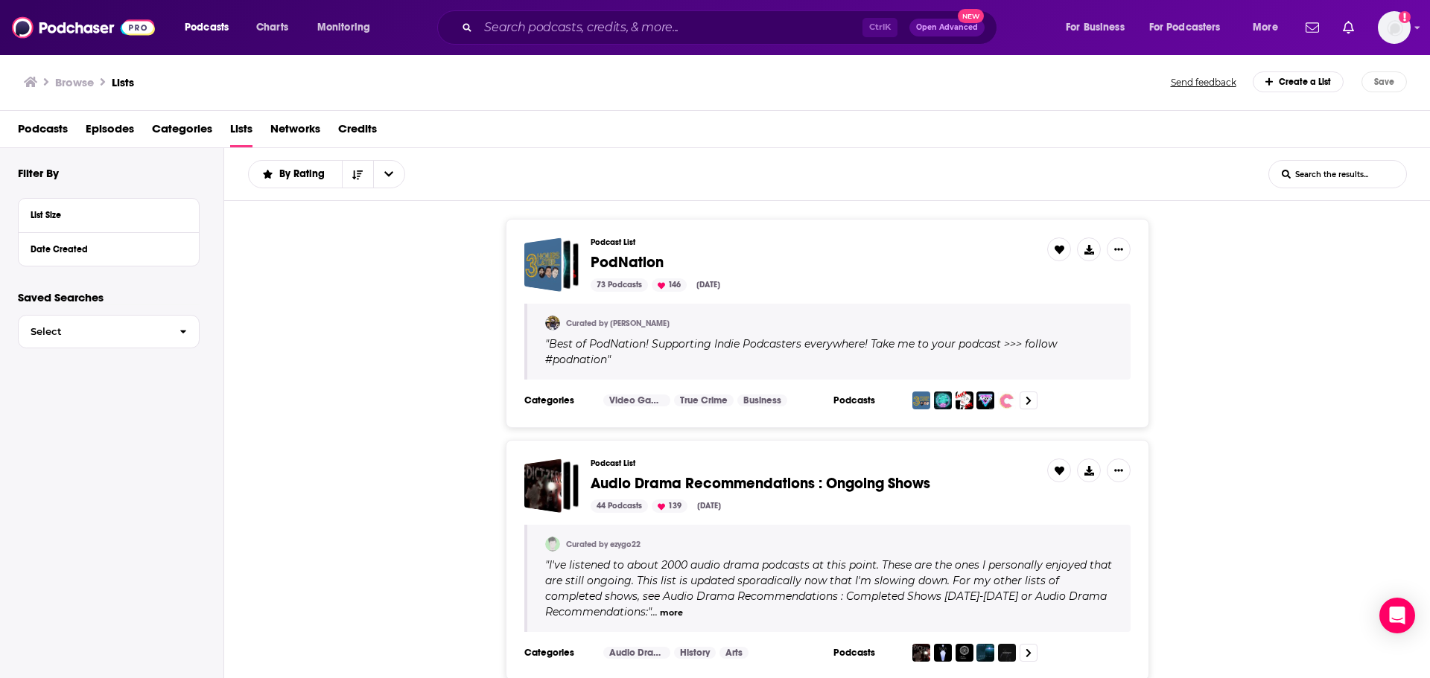
click at [1364, 174] on input "List Search Input" at bounding box center [1337, 174] width 137 height 27
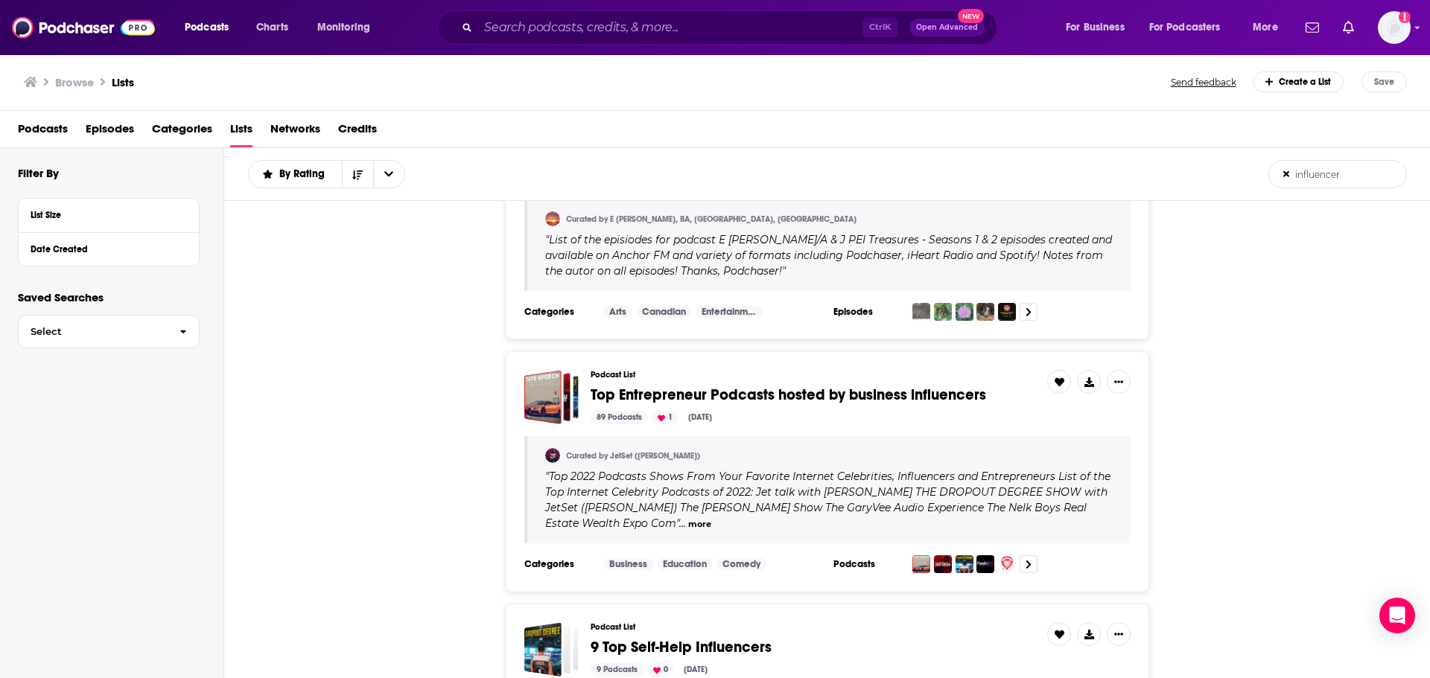
scroll to position [596, 0]
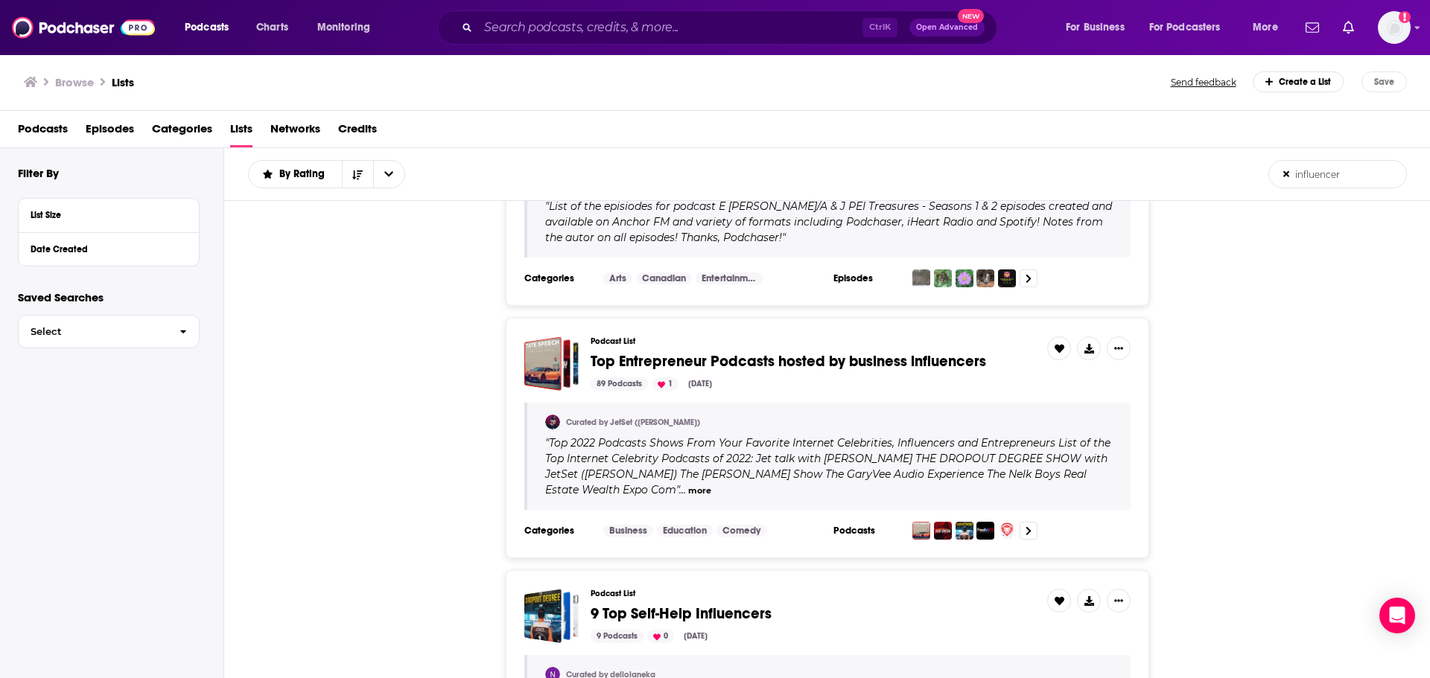
type input "influencer"
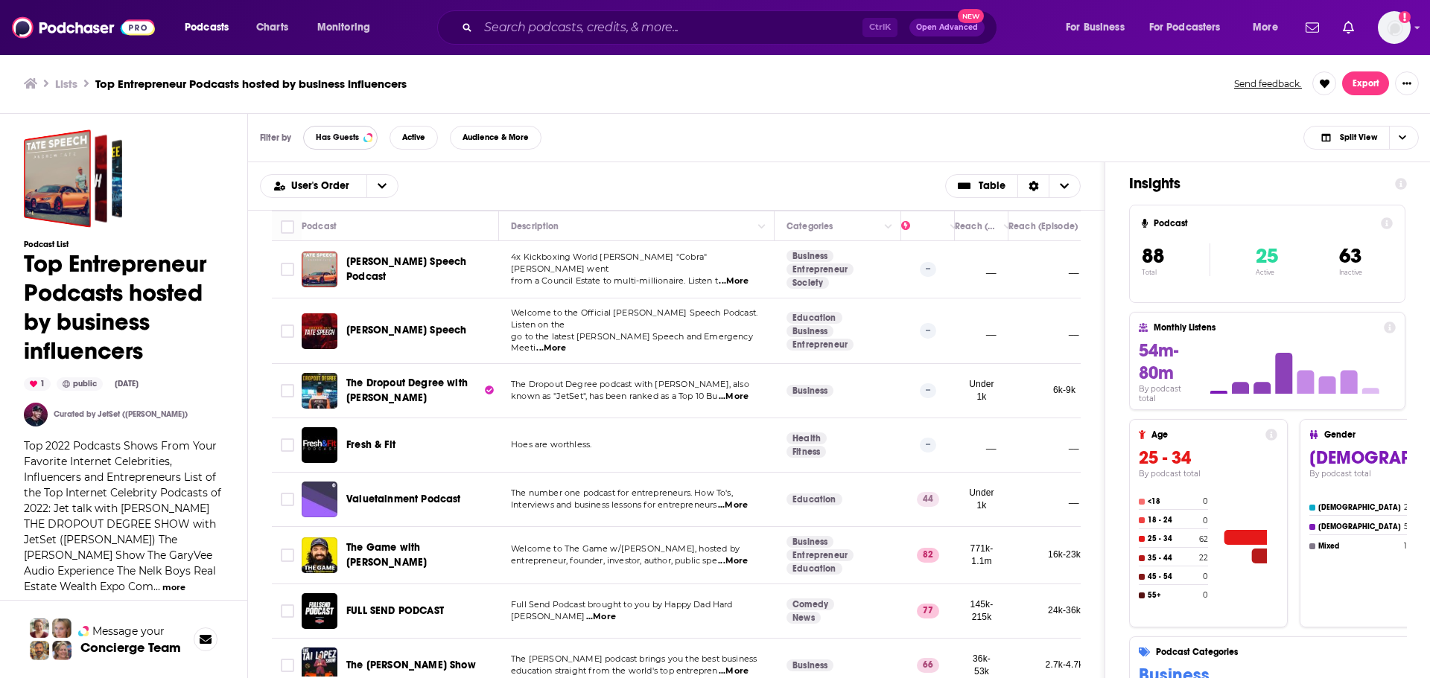
click at [350, 141] on span "Has Guests" at bounding box center [337, 137] width 43 height 8
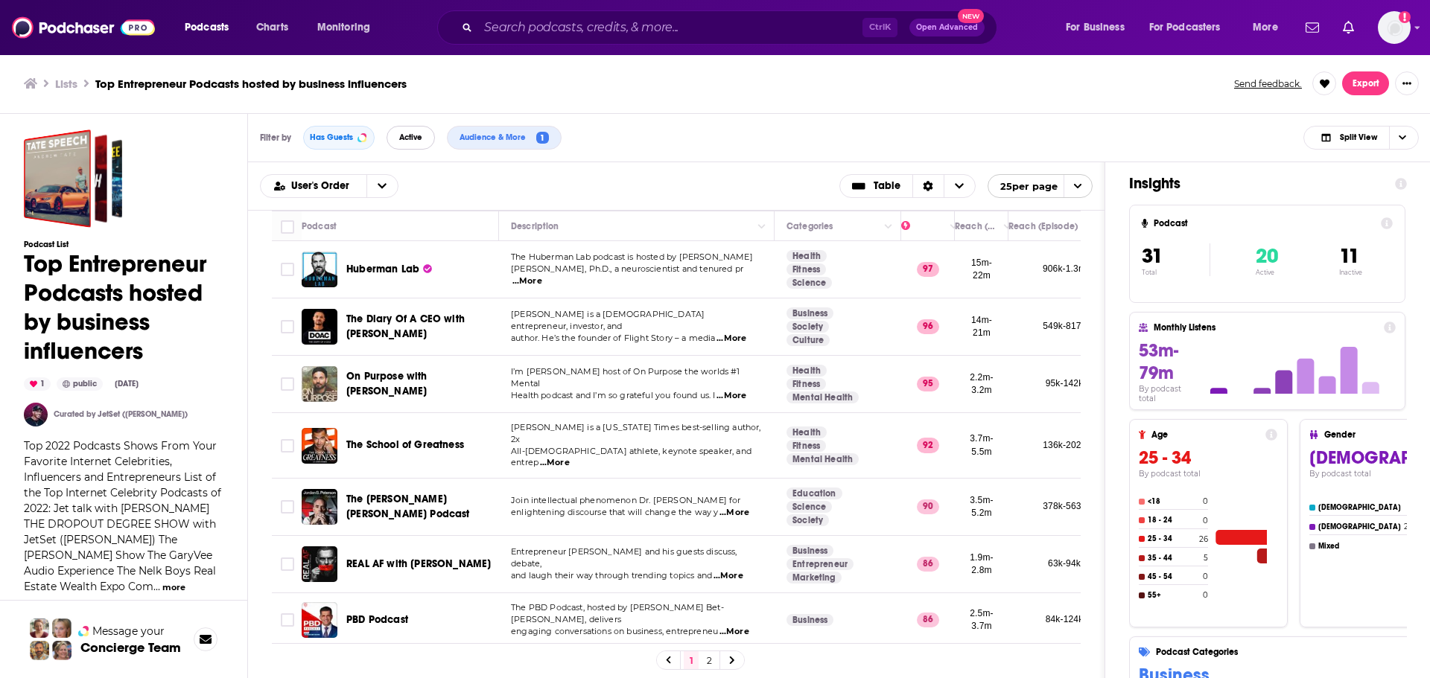
click at [426, 139] on button "Active" at bounding box center [410, 138] width 48 height 24
click at [573, 390] on span "Health podcast and I’m so grateful you found us. I" at bounding box center [613, 395] width 205 height 10
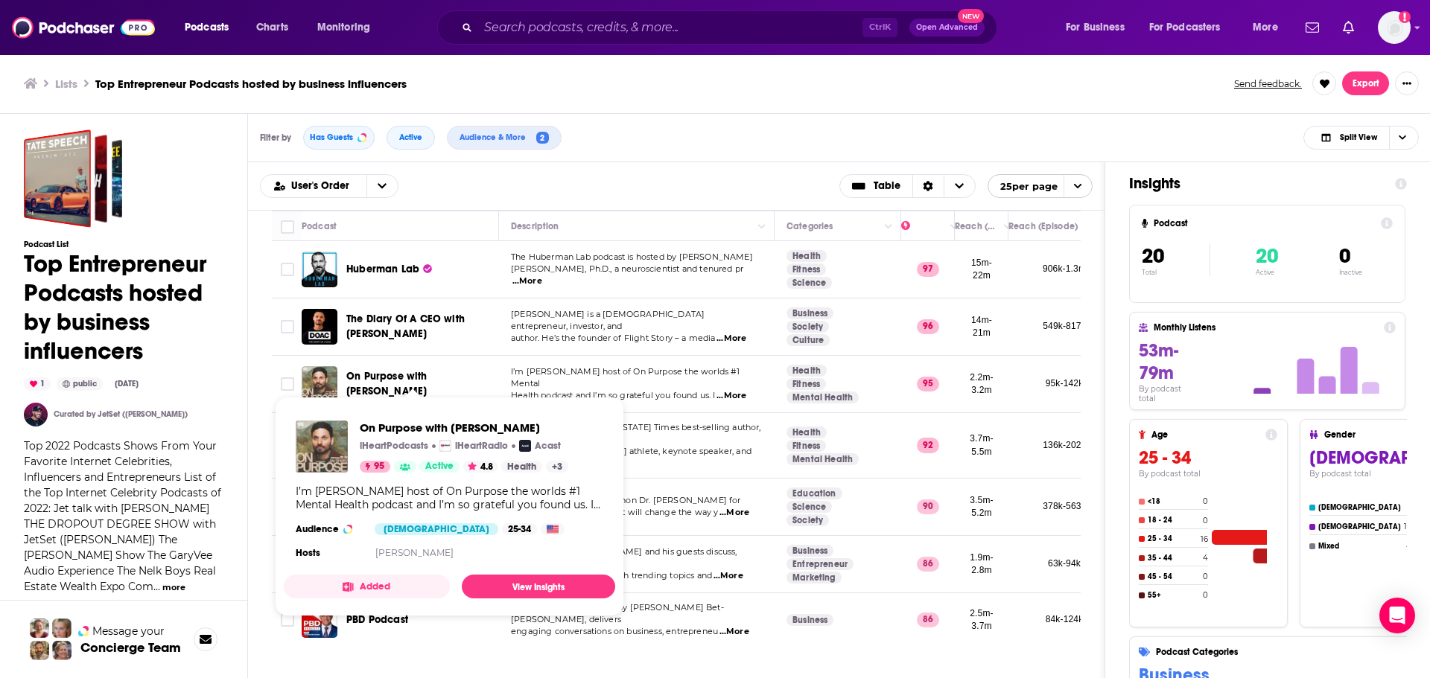
click at [740, 390] on span "...More" at bounding box center [731, 396] width 30 height 12
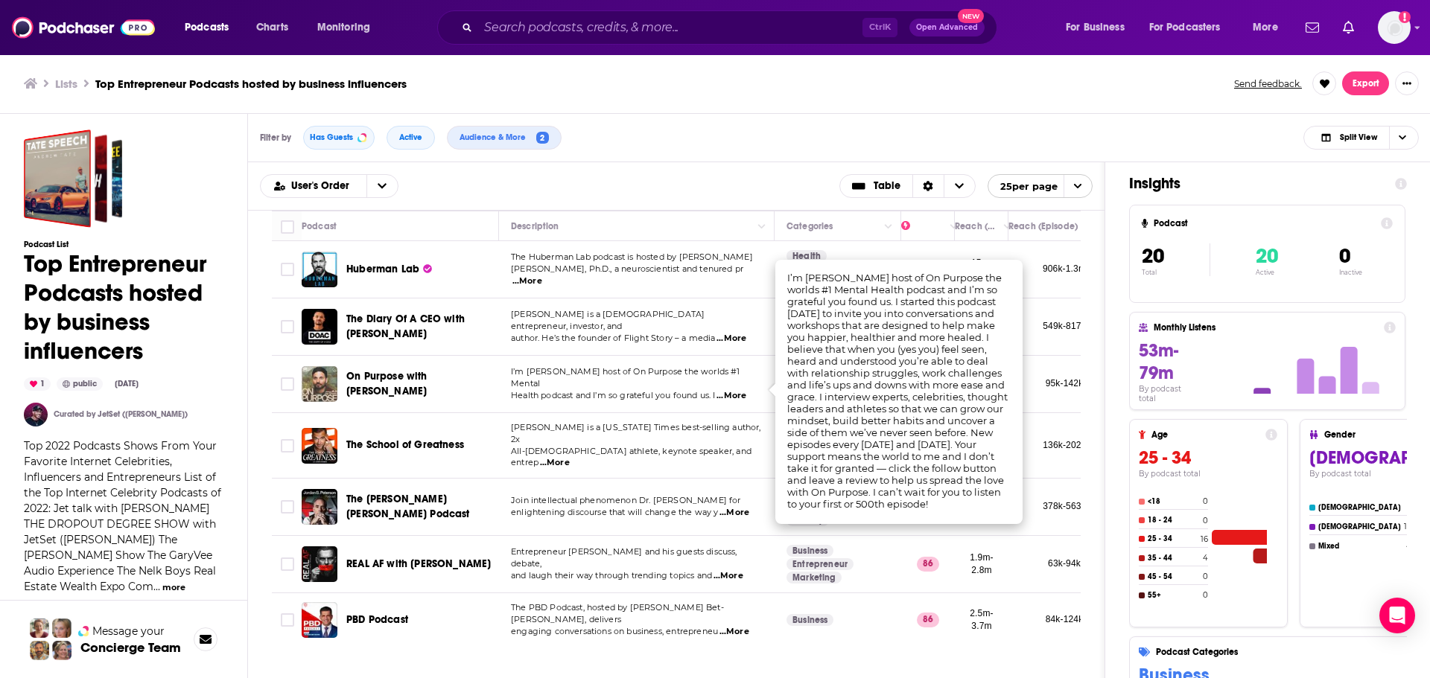
click at [663, 446] on span "All-American athlete, keynote speaker, and entrep" at bounding box center [631, 457] width 241 height 22
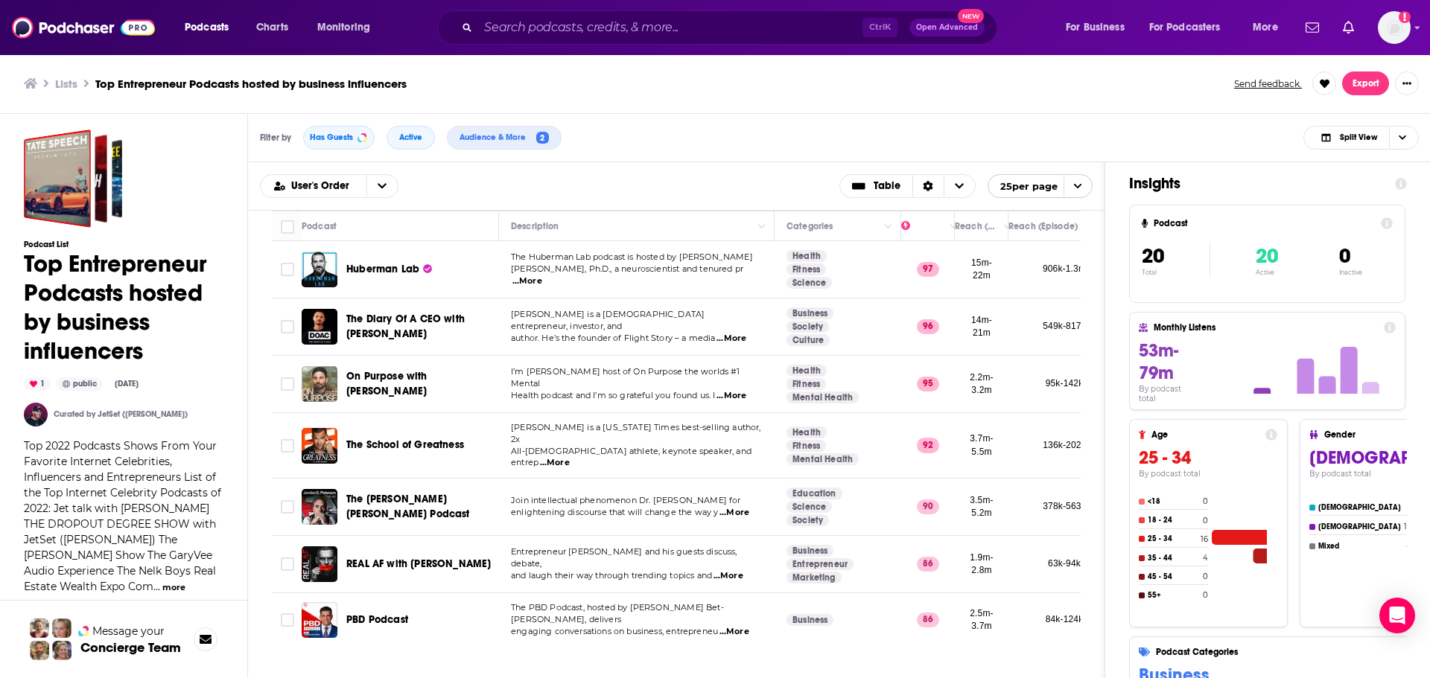
click at [570, 457] on span "...More" at bounding box center [555, 463] width 30 height 12
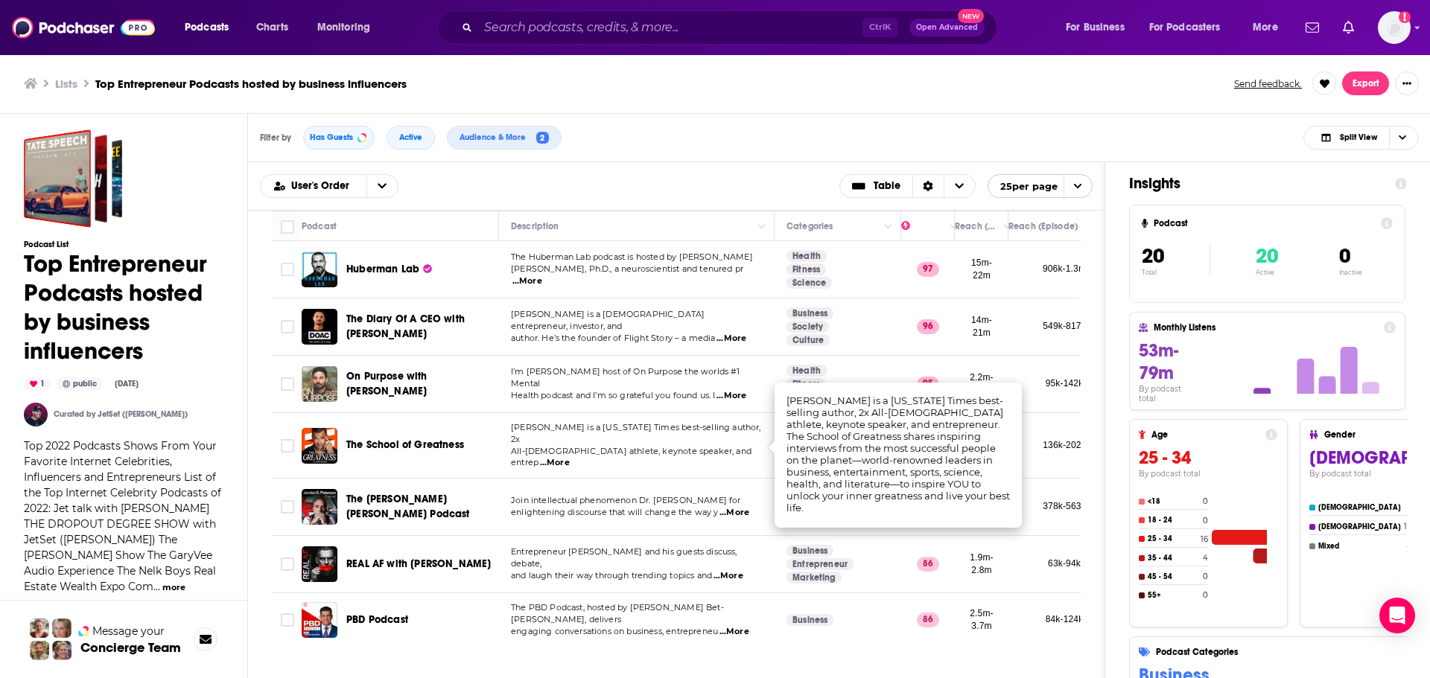
click at [707, 447] on span "All-American athlete, keynote speaker, and entrep" at bounding box center [631, 457] width 241 height 22
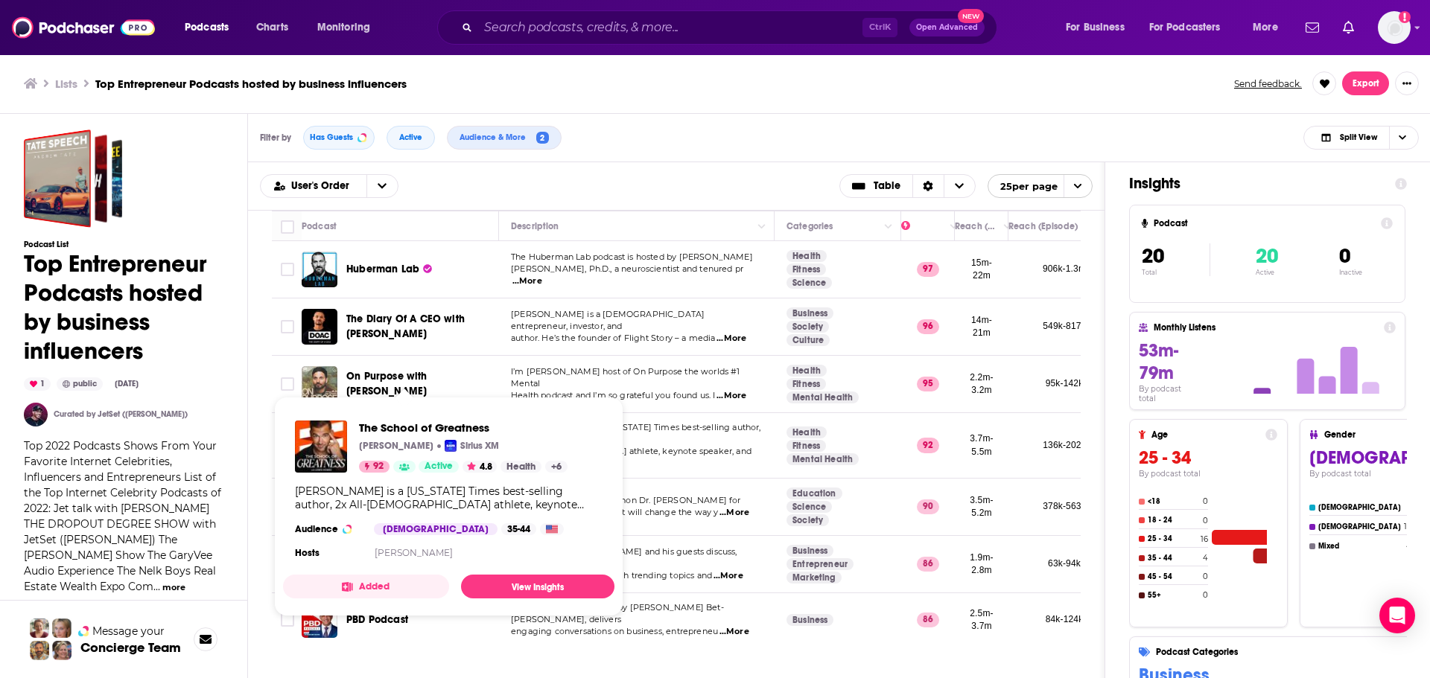
drag, startPoint x: 413, startPoint y: 442, endPoint x: 678, endPoint y: 442, distance: 265.1
click at [686, 446] on span "All-American athlete, keynote speaker, and entrep" at bounding box center [631, 457] width 241 height 22
drag, startPoint x: 460, startPoint y: 440, endPoint x: 620, endPoint y: 430, distance: 160.4
click at [677, 446] on span "All-American athlete, keynote speaker, and entrep" at bounding box center [631, 457] width 241 height 22
click at [668, 434] on span "Lewis Howes is a New York Times best-selling author, 2x" at bounding box center [636, 433] width 250 height 22
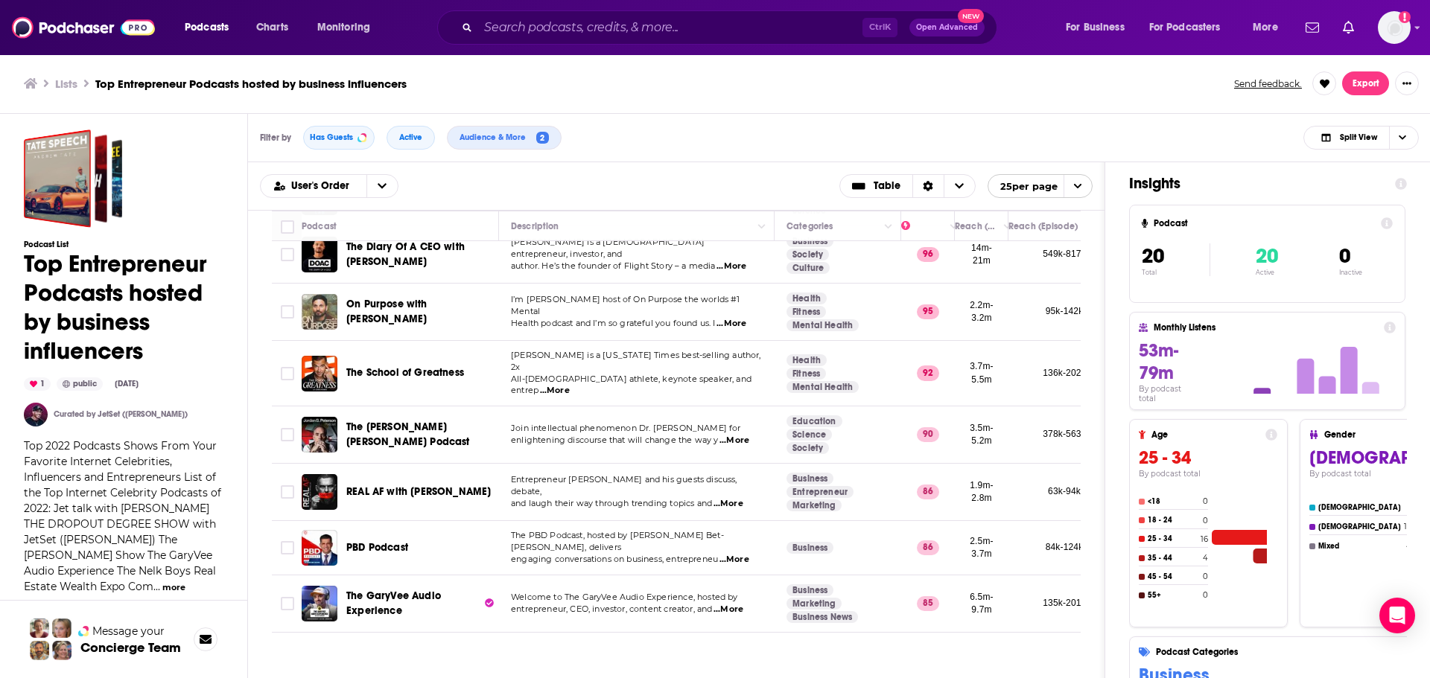
scroll to position [74, 0]
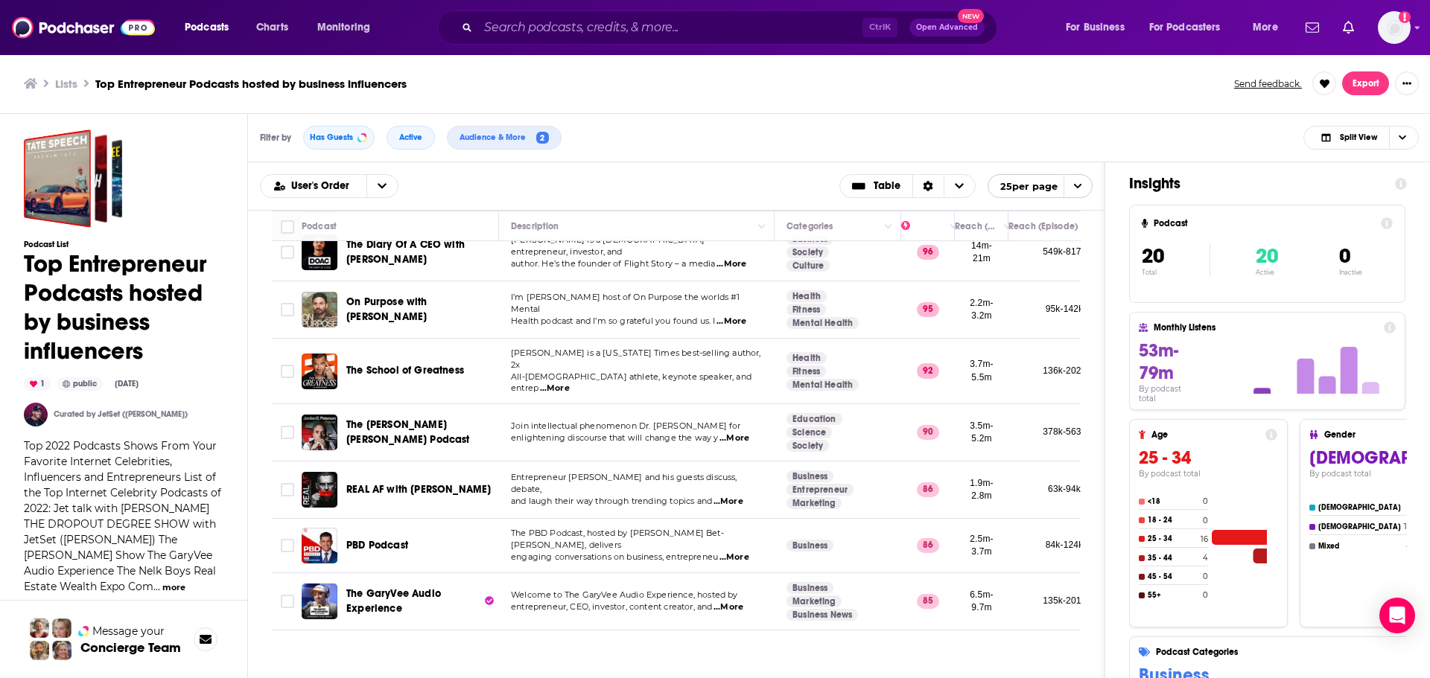
click at [737, 433] on span "...More" at bounding box center [734, 439] width 30 height 12
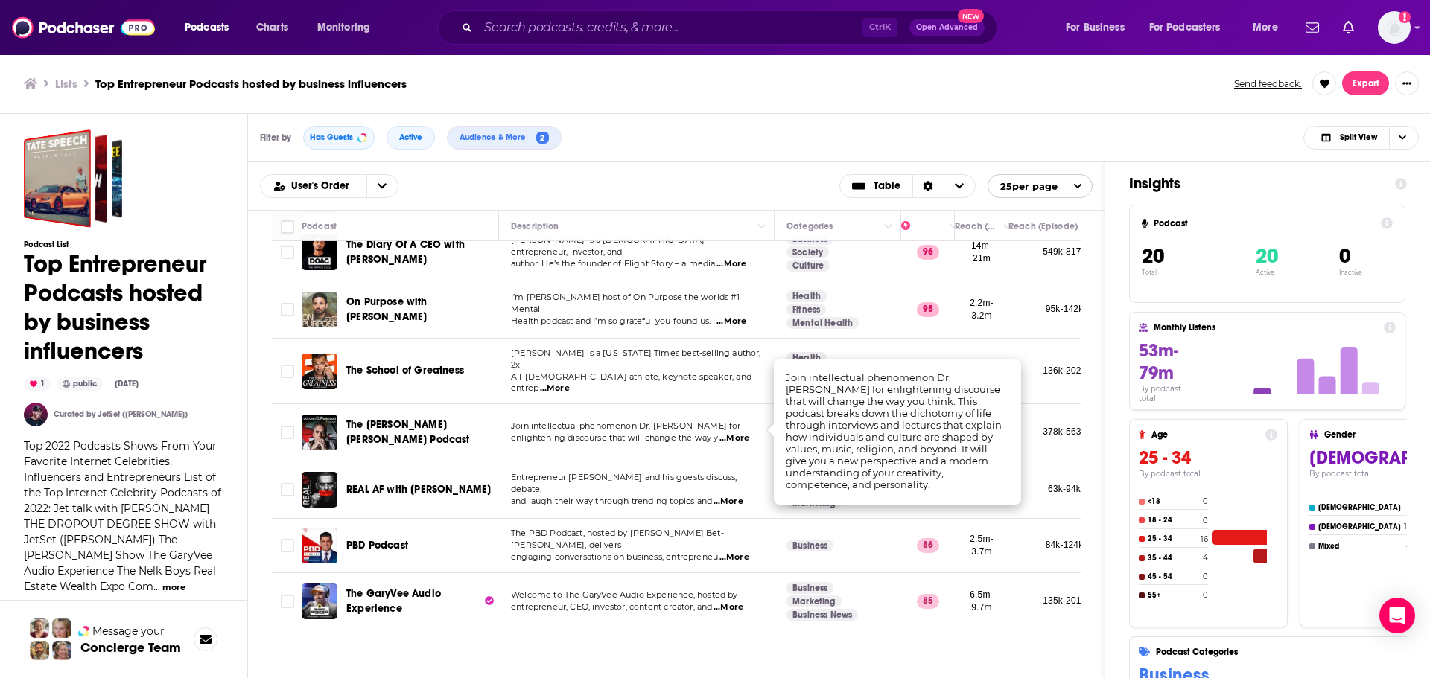
click at [737, 433] on span "...More" at bounding box center [734, 439] width 30 height 12
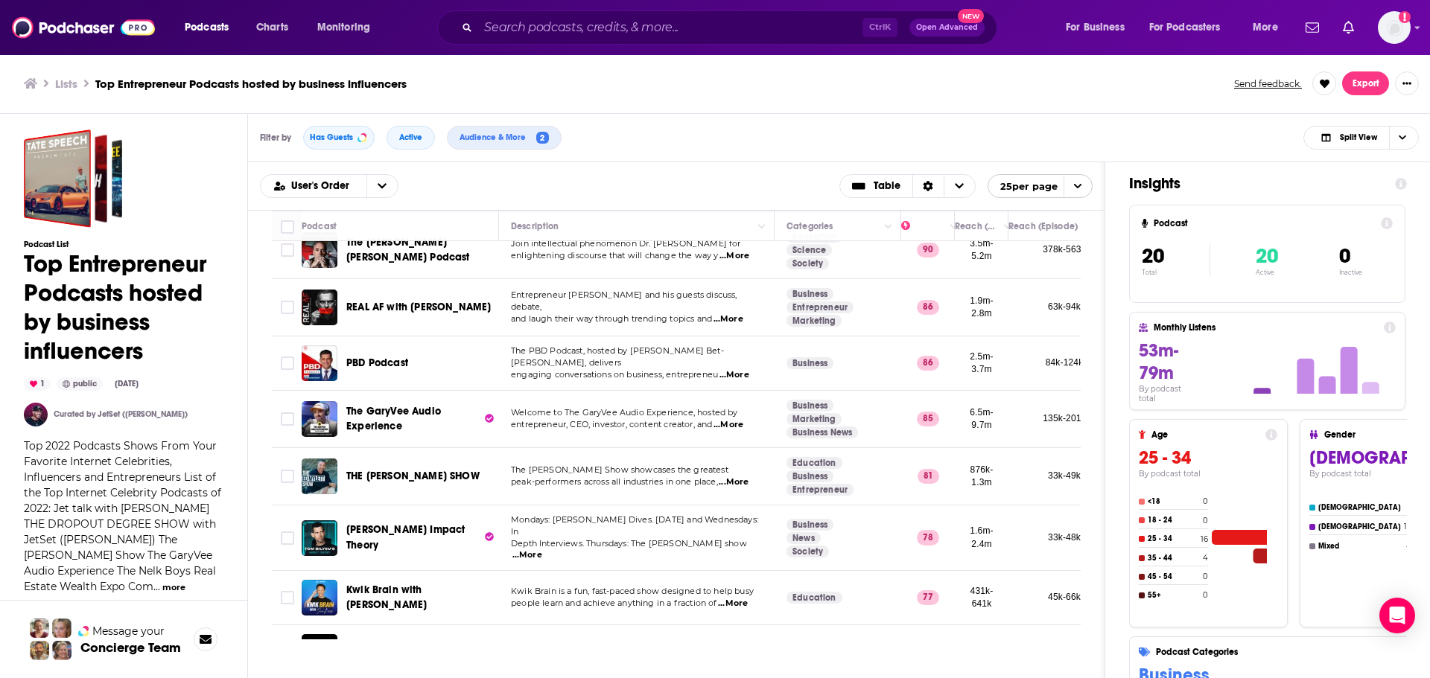
scroll to position [223, 0]
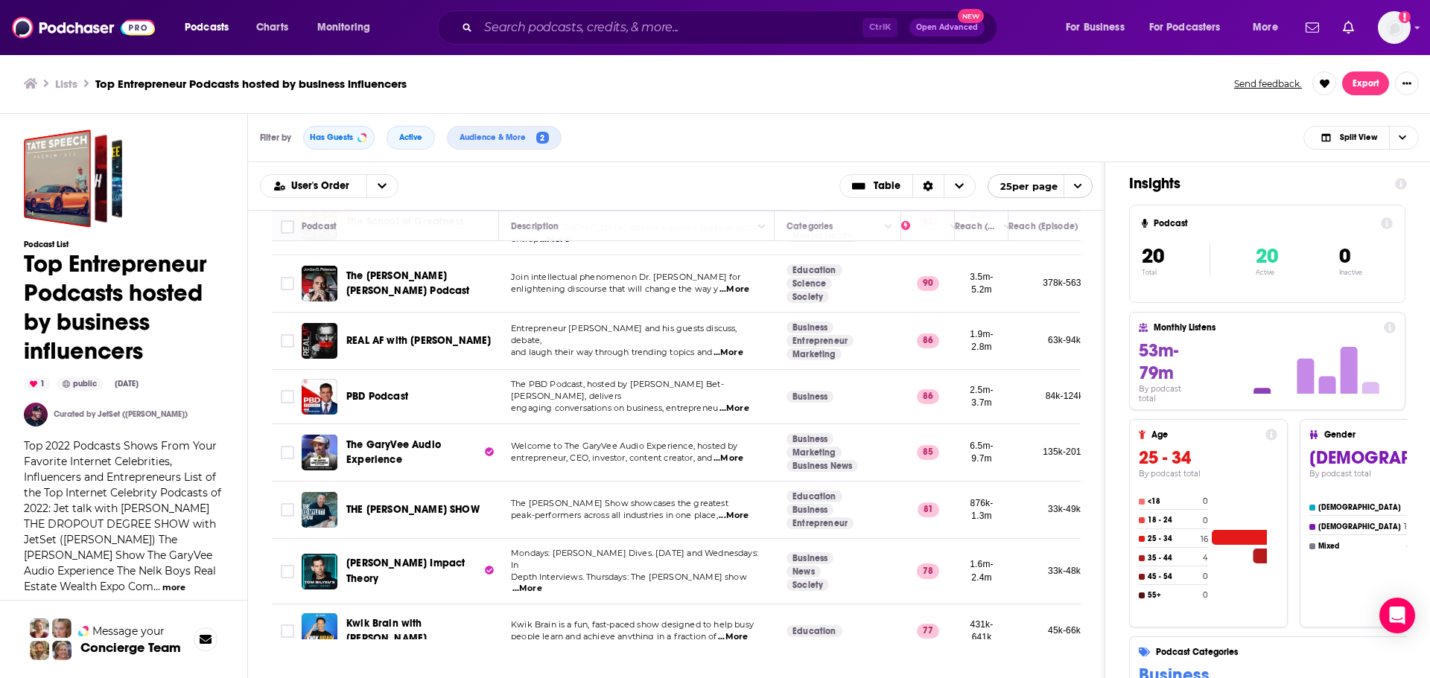
click at [736, 347] on span "...More" at bounding box center [728, 353] width 30 height 12
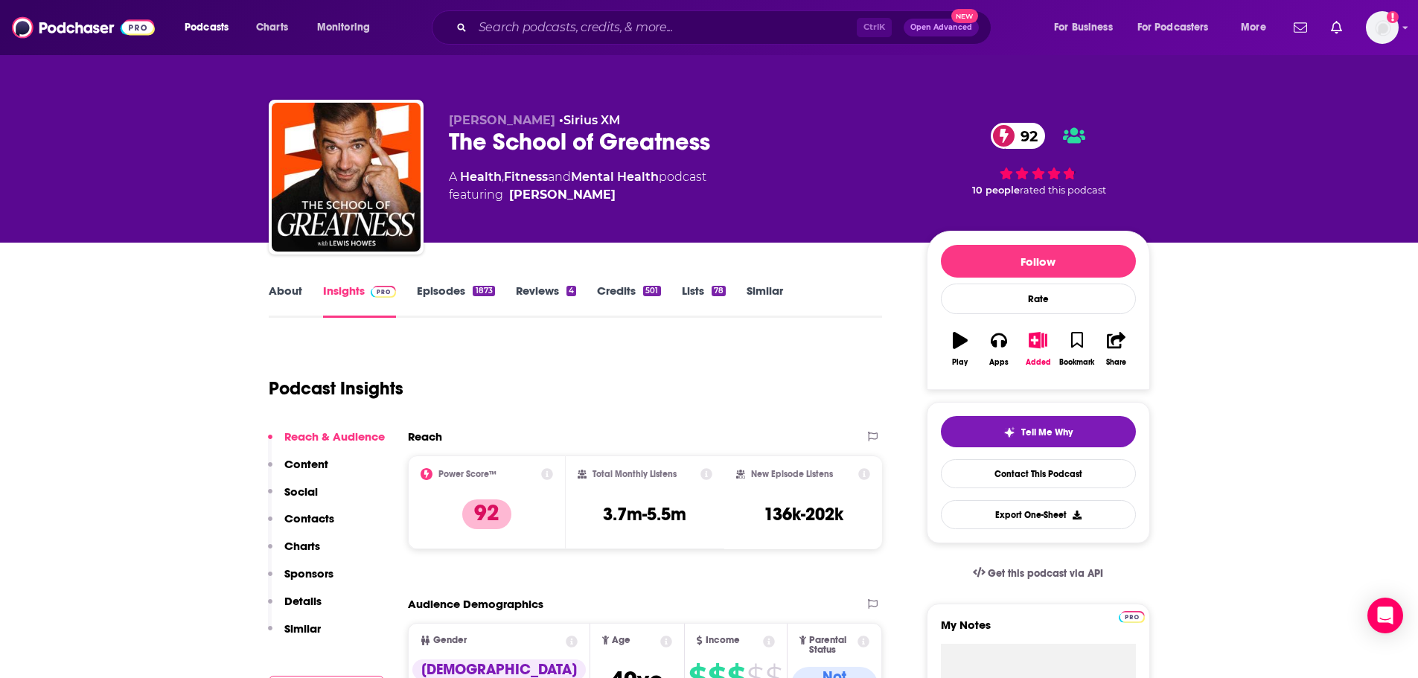
click at [273, 290] on link "About" at bounding box center [286, 301] width 34 height 34
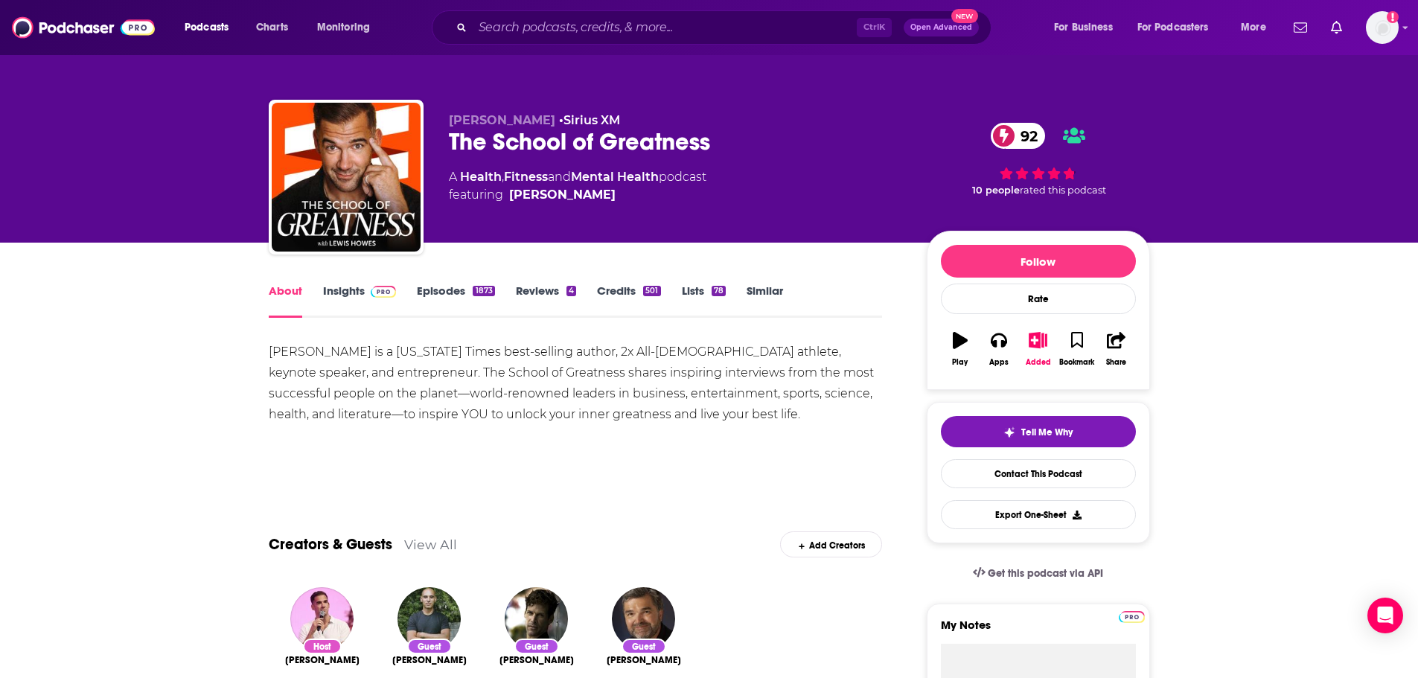
click at [441, 292] on link "Episodes 1873" at bounding box center [455, 301] width 77 height 34
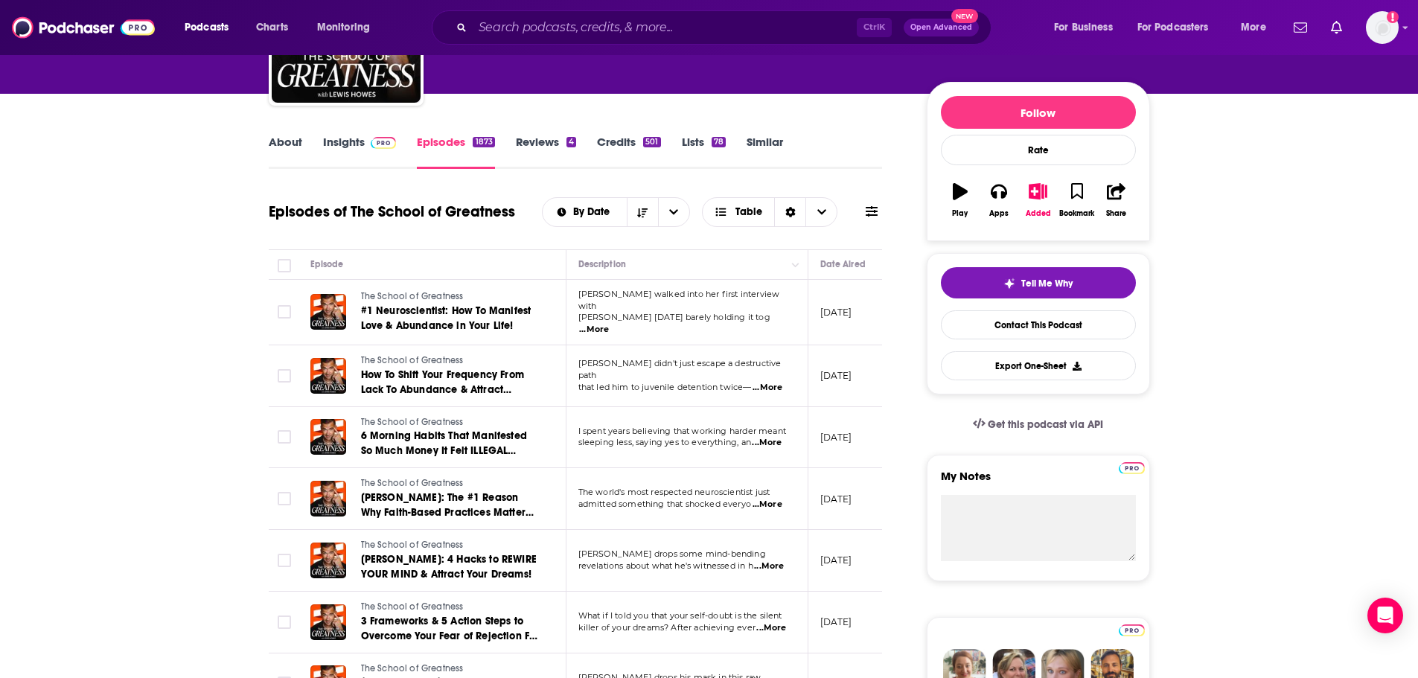
scroll to position [223, 0]
